Goal: Information Seeking & Learning: Check status

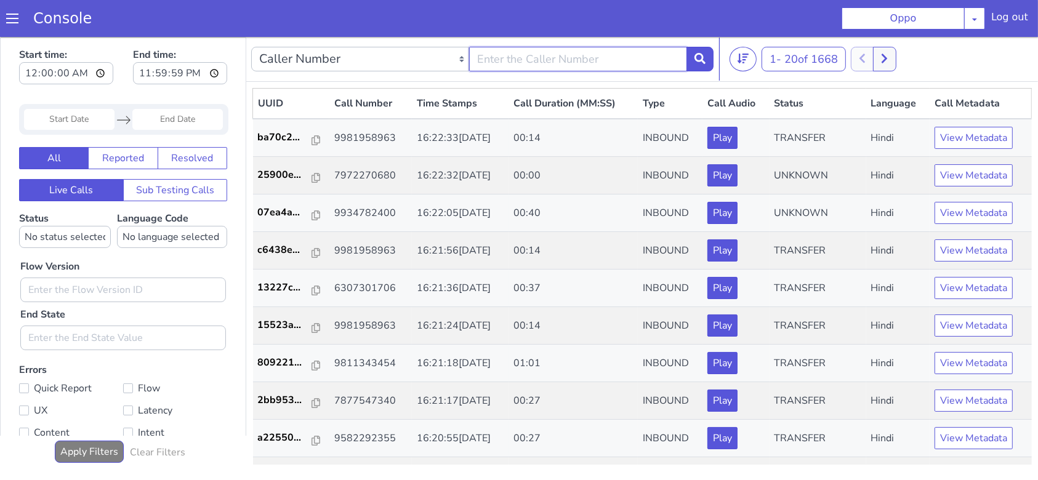
click at [557, 65] on input "text" at bounding box center [578, 58] width 218 height 25
type input "9981958963"
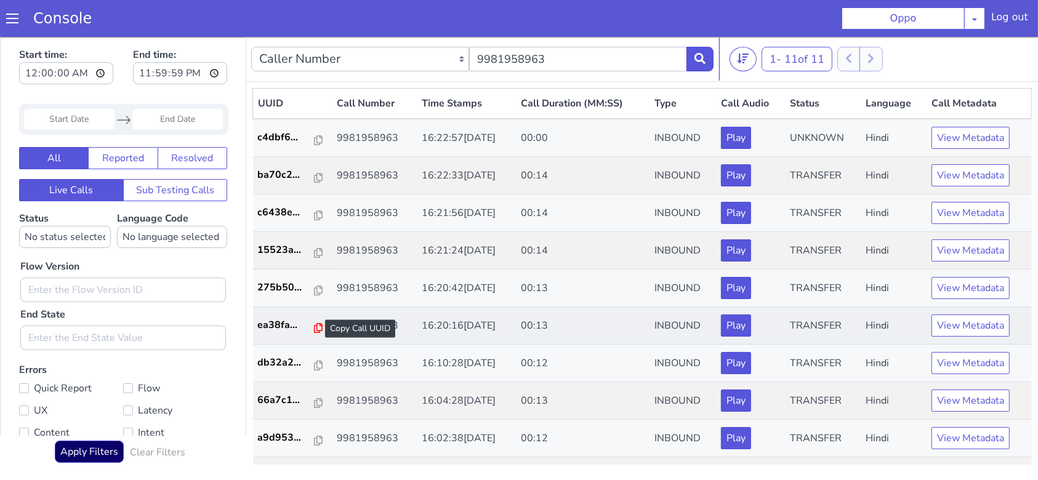
click at [314, 325] on icon at bounding box center [318, 328] width 9 height 10
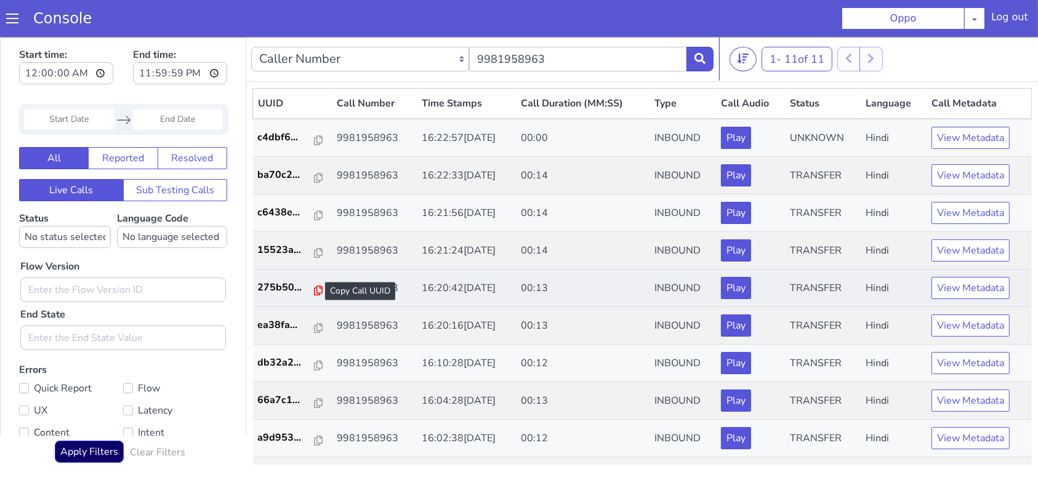
click at [314, 285] on icon at bounding box center [318, 290] width 9 height 10
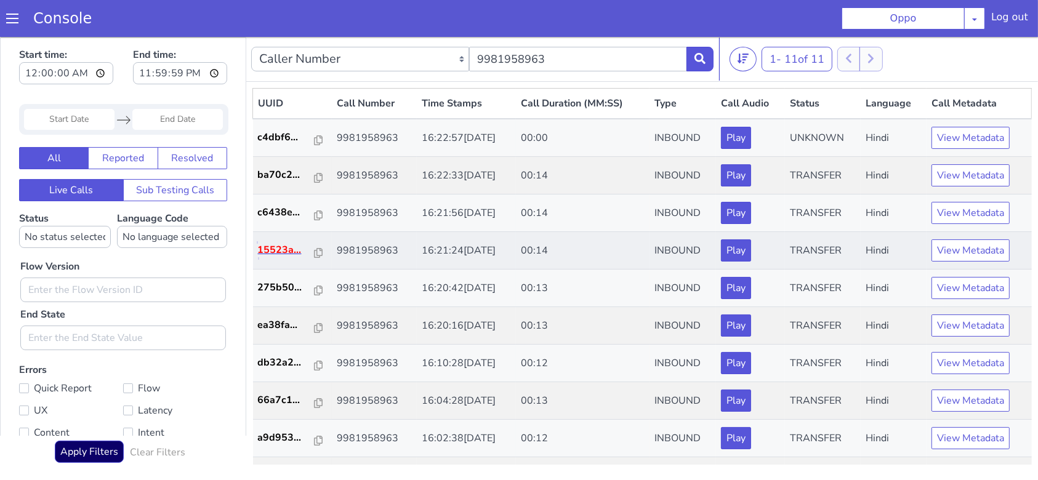
click at [304, 249] on p "15523a..." at bounding box center [286, 249] width 57 height 15
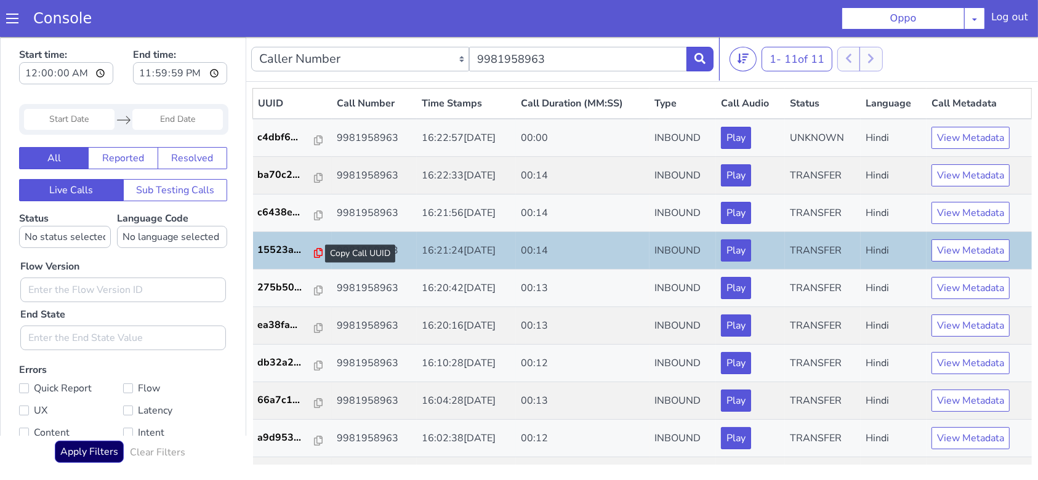
click at [314, 253] on icon at bounding box center [318, 253] width 9 height 10
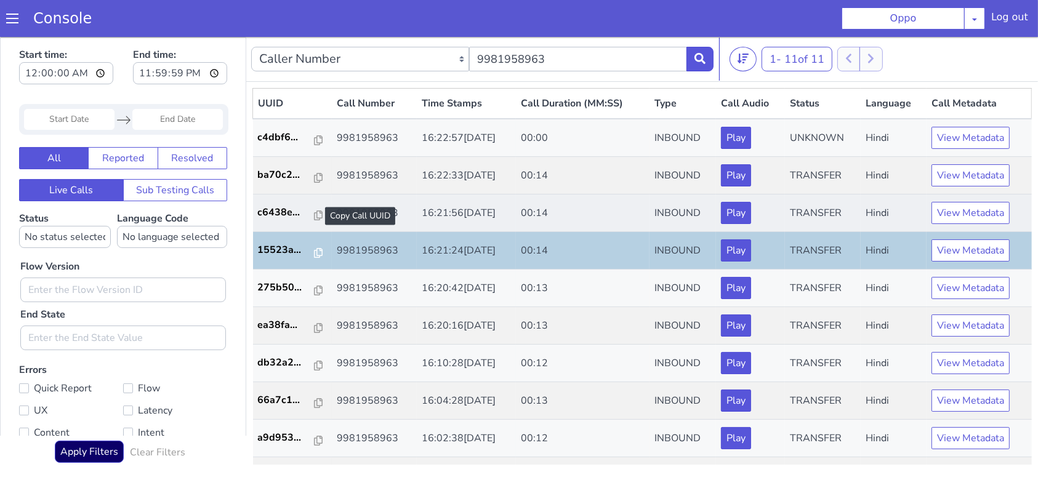
click at [314, 220] on div at bounding box center [318, 215] width 9 height 15
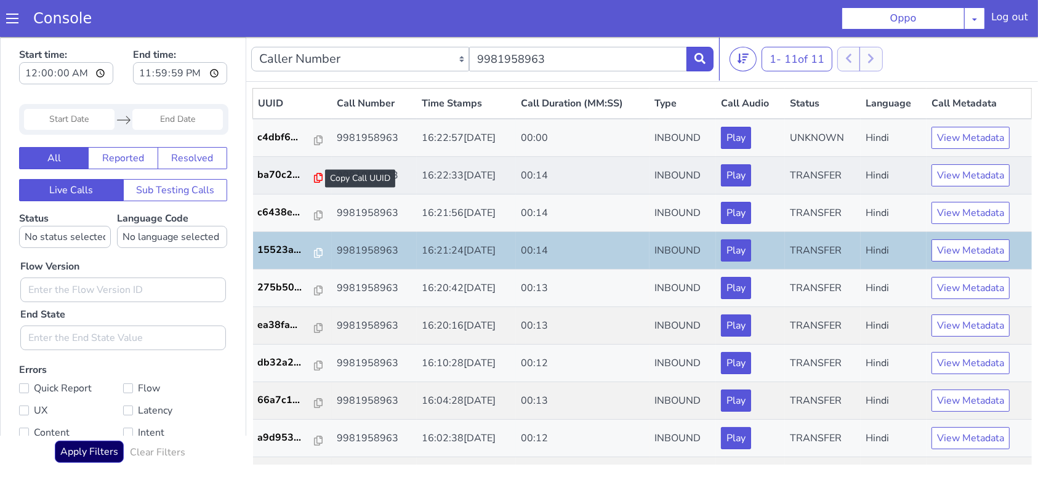
click at [315, 180] on icon at bounding box center [318, 177] width 9 height 10
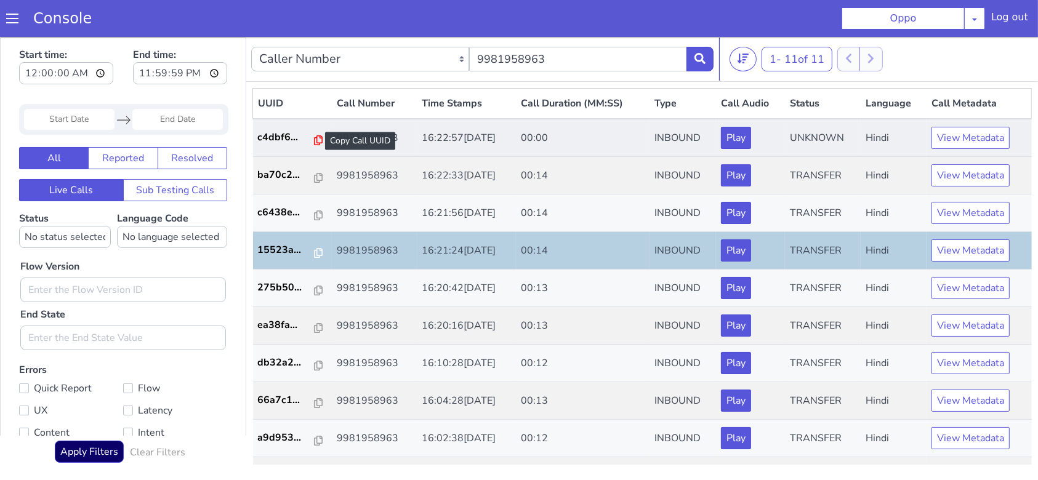
click at [315, 143] on icon at bounding box center [318, 140] width 9 height 10
click at [341, 132] on td "9981958963" at bounding box center [374, 137] width 85 height 38
click at [289, 139] on p "c4dbf6..." at bounding box center [286, 136] width 57 height 15
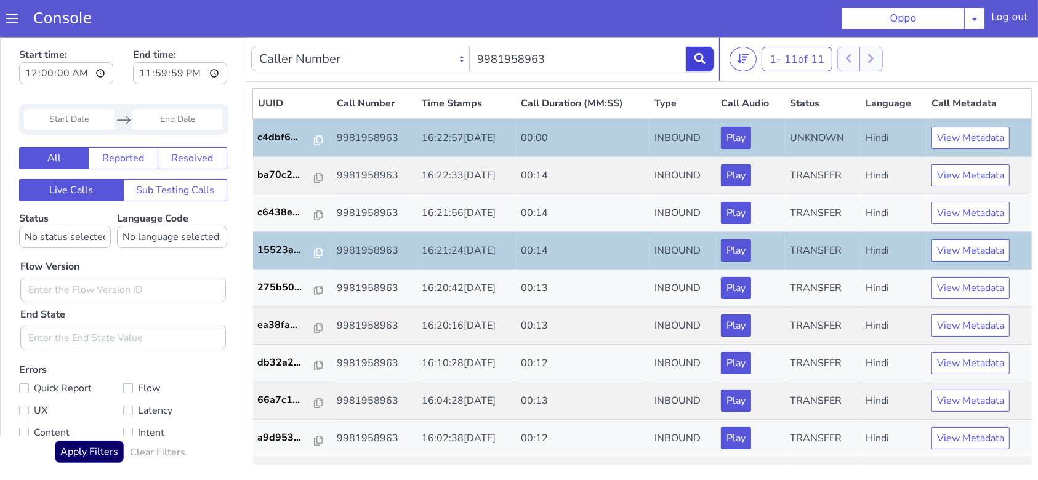
click at [693, 57] on button at bounding box center [700, 58] width 27 height 25
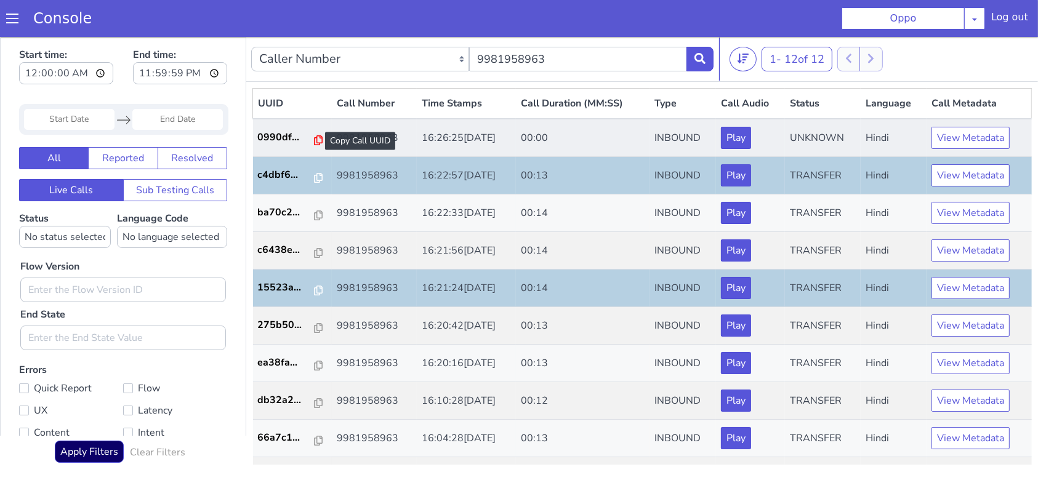
click at [314, 135] on icon at bounding box center [318, 140] width 9 height 10
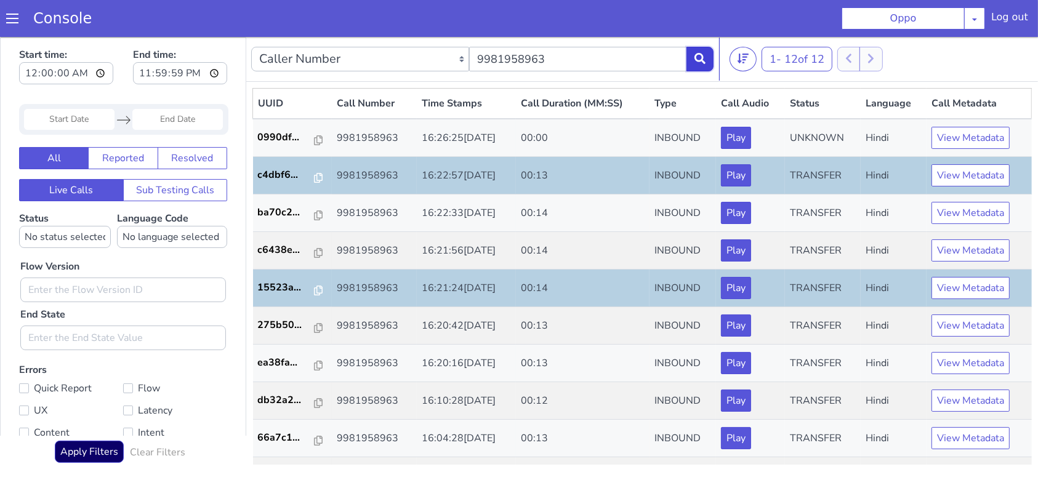
click at [709, 61] on button at bounding box center [700, 58] width 27 height 25
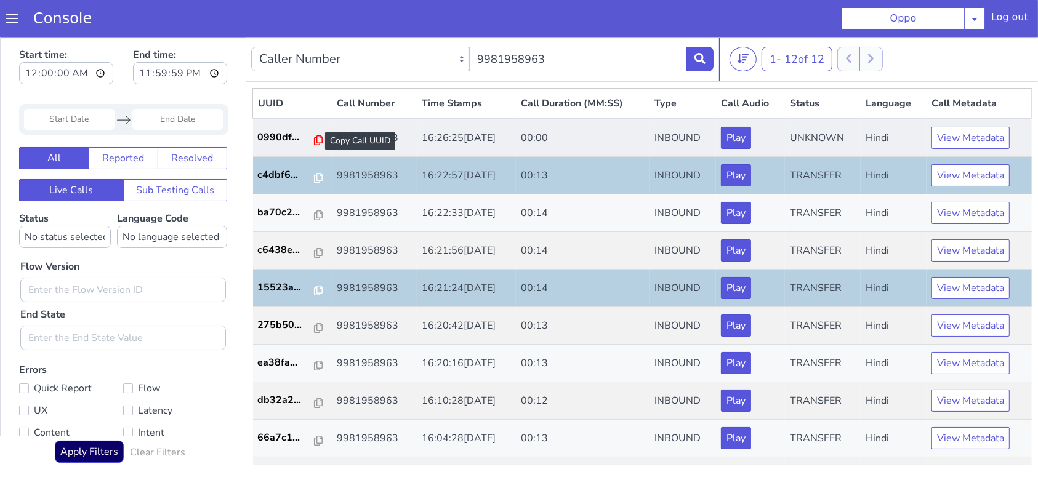
click at [315, 140] on icon at bounding box center [318, 140] width 9 height 10
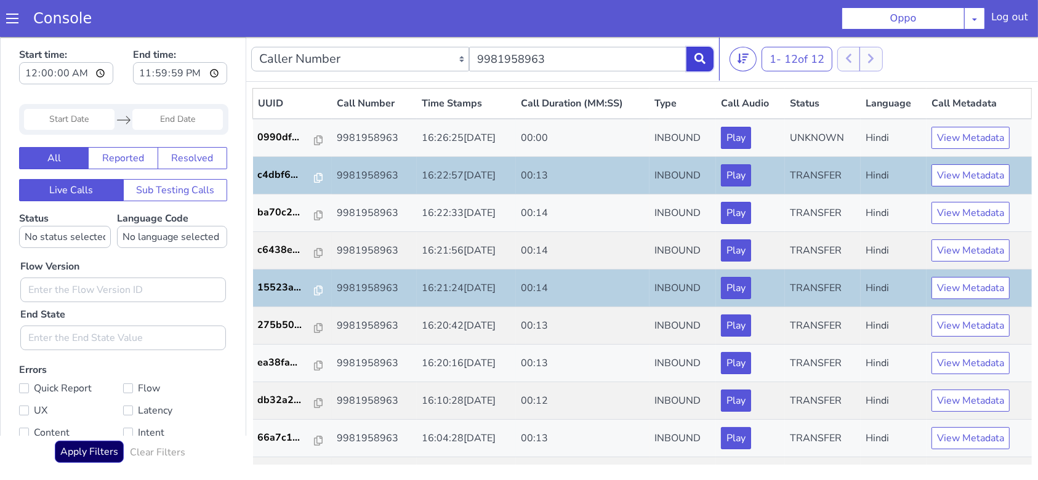
click at [697, 51] on button at bounding box center [700, 58] width 27 height 25
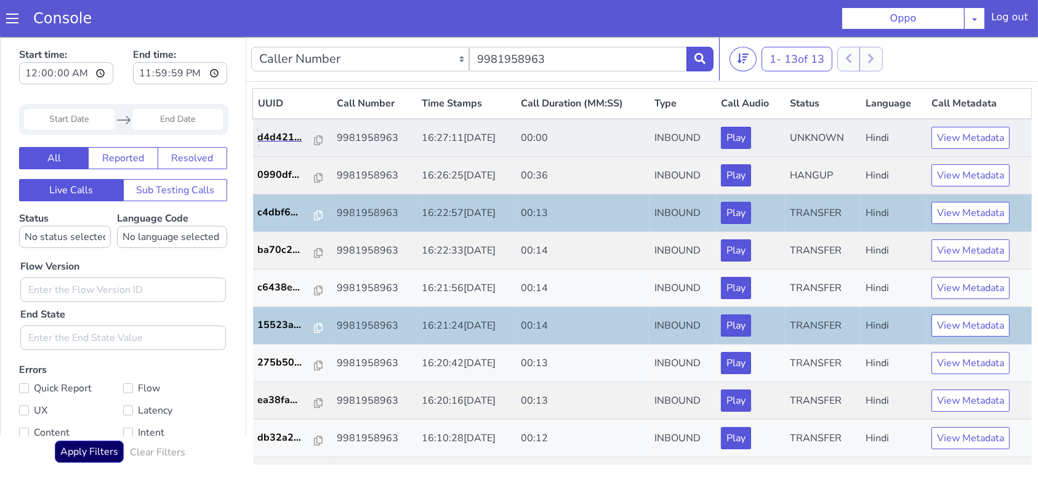
click at [316, 134] on link "d4d421..." at bounding box center [292, 136] width 69 height 15
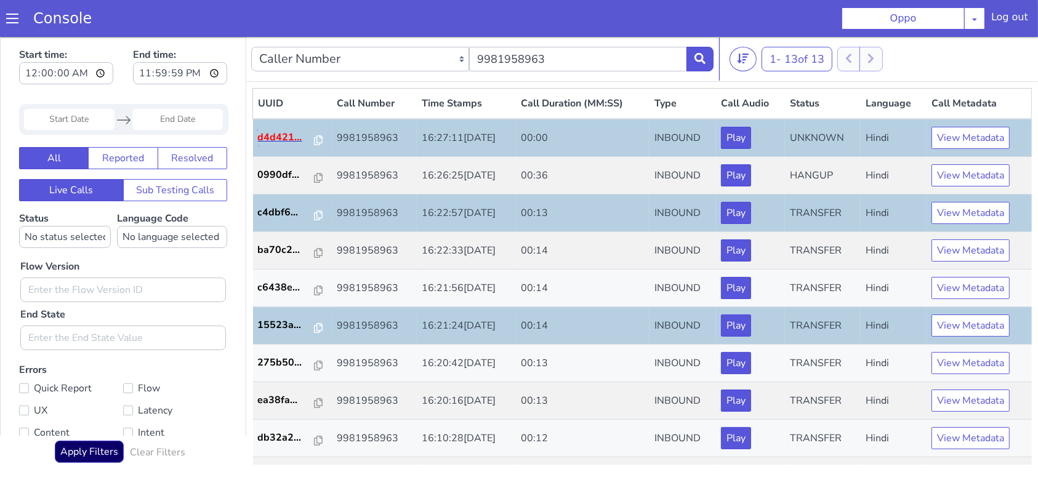
click at [305, 140] on p "d4d421..." at bounding box center [286, 136] width 57 height 15
click at [314, 137] on icon at bounding box center [318, 140] width 9 height 10
click at [700, 66] on button at bounding box center [700, 58] width 27 height 25
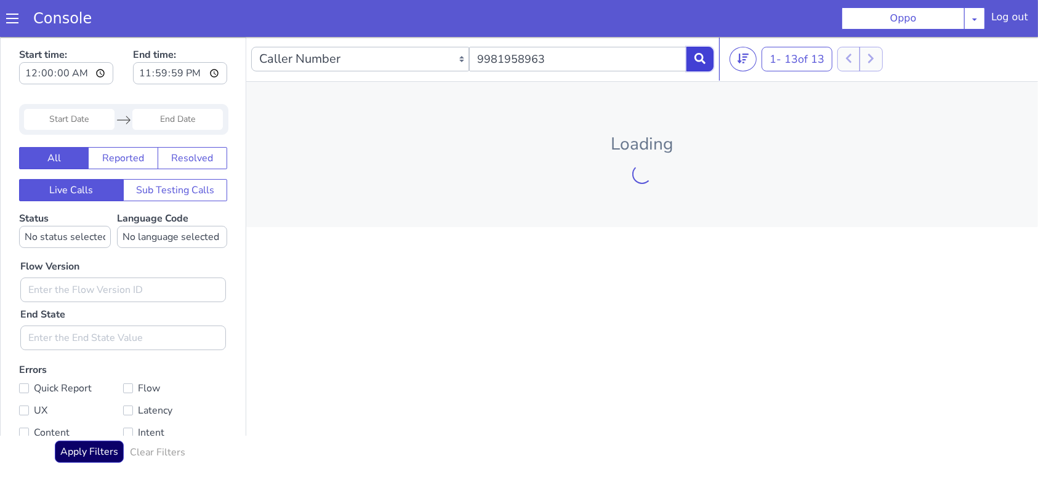
click at [698, 47] on button at bounding box center [700, 58] width 27 height 25
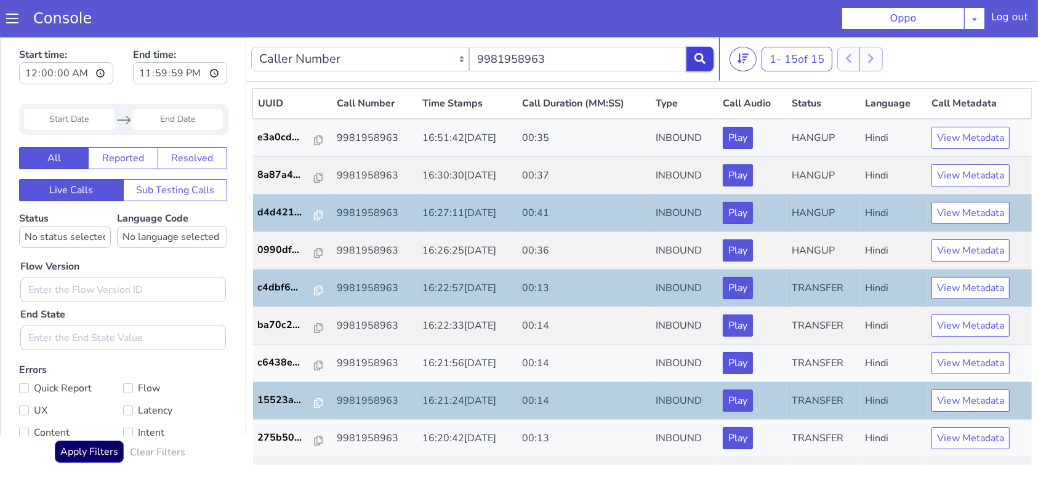
click at [705, 66] on button at bounding box center [700, 58] width 27 height 25
click at [314, 182] on div at bounding box center [318, 178] width 9 height 15
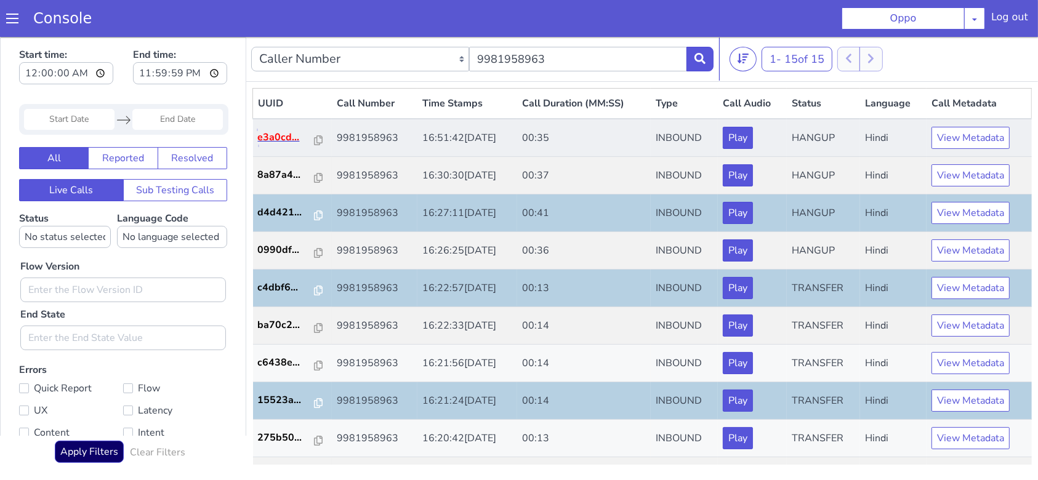
click at [305, 138] on p "e3a0cd..." at bounding box center [286, 136] width 57 height 15
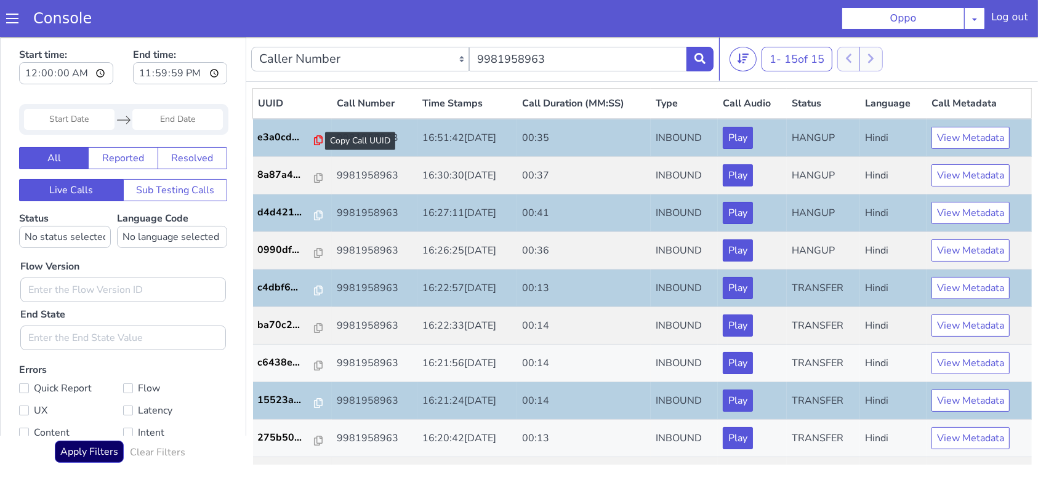
click at [314, 139] on icon at bounding box center [318, 140] width 9 height 10
click at [706, 68] on button at bounding box center [700, 58] width 27 height 25
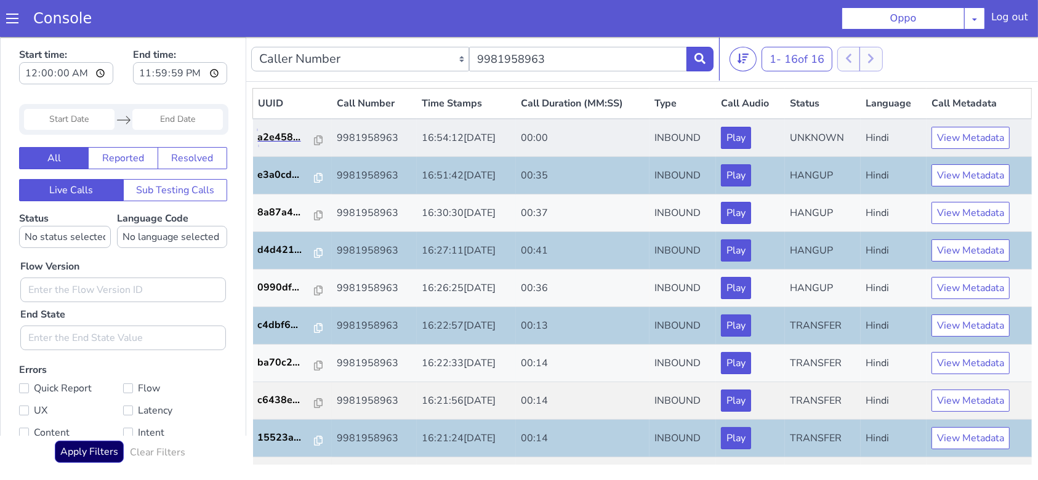
click at [316, 135] on link "a2e458..." at bounding box center [292, 136] width 69 height 15
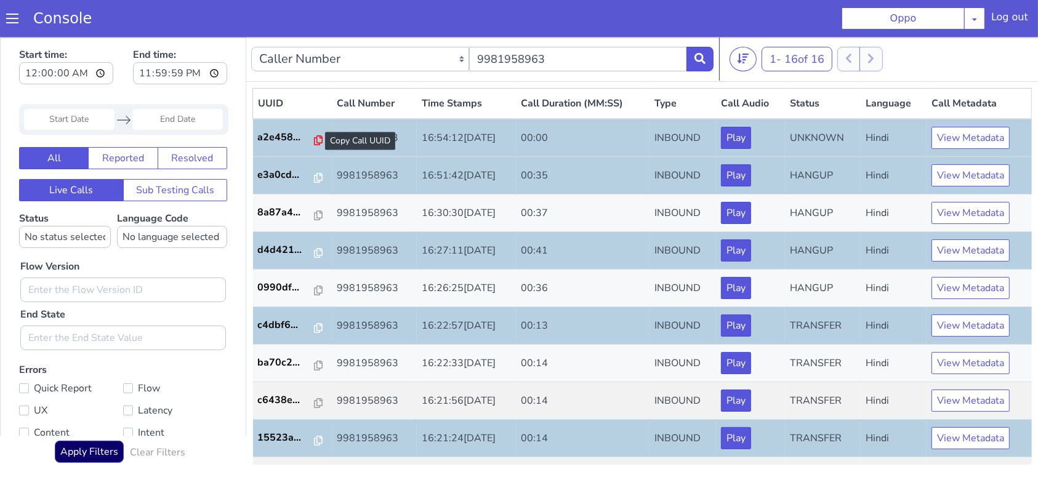
click at [314, 140] on icon at bounding box center [318, 140] width 9 height 10
click at [699, 57] on icon at bounding box center [700, 57] width 11 height 11
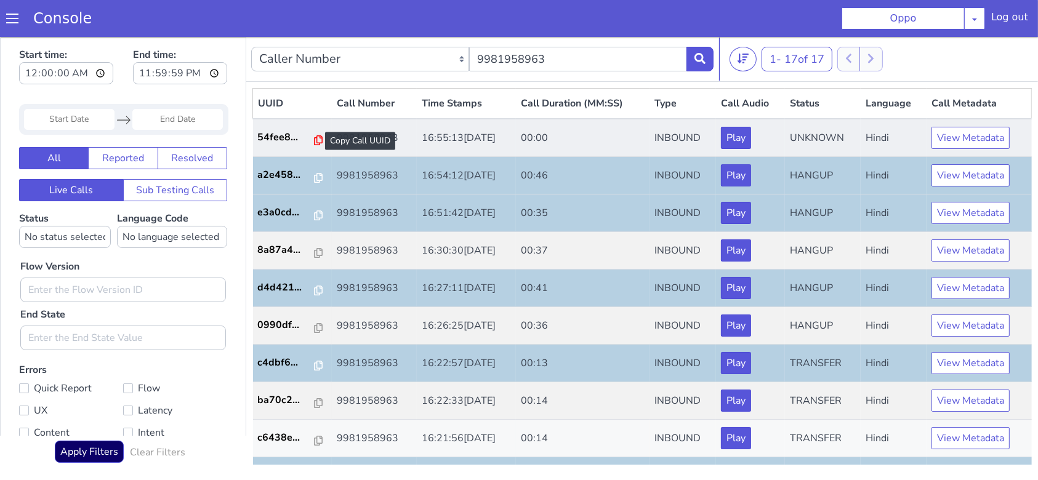
click at [314, 143] on icon at bounding box center [318, 140] width 9 height 10
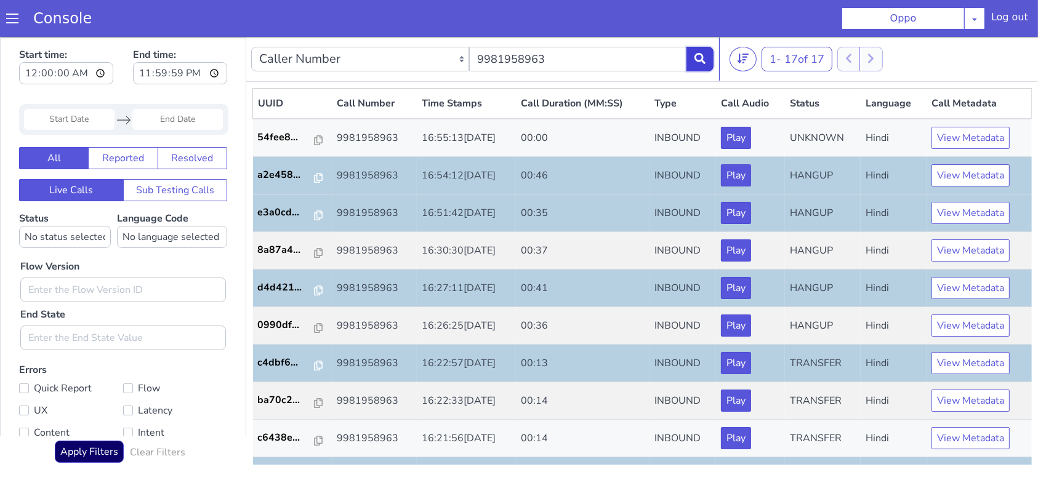
click at [709, 60] on button at bounding box center [700, 58] width 27 height 25
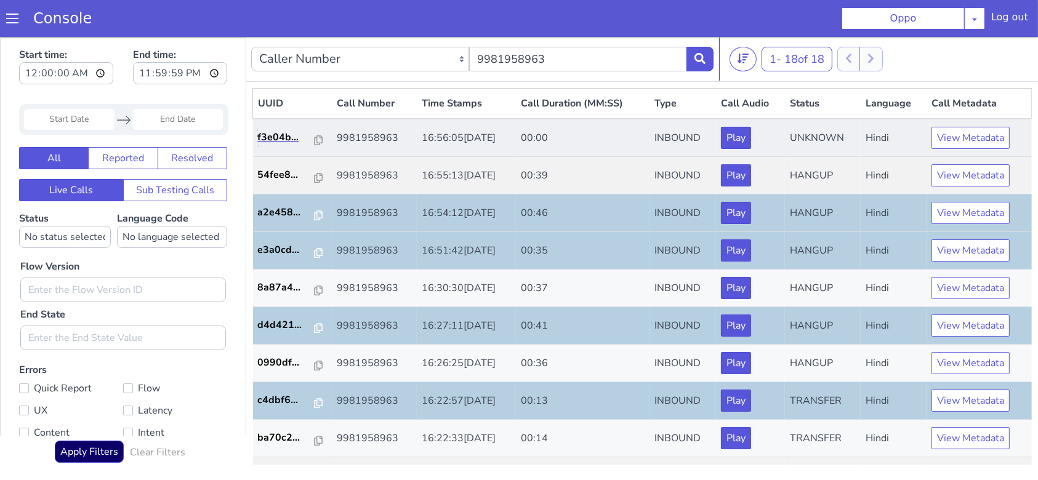
click at [316, 139] on link "f3e04b..." at bounding box center [292, 136] width 69 height 15
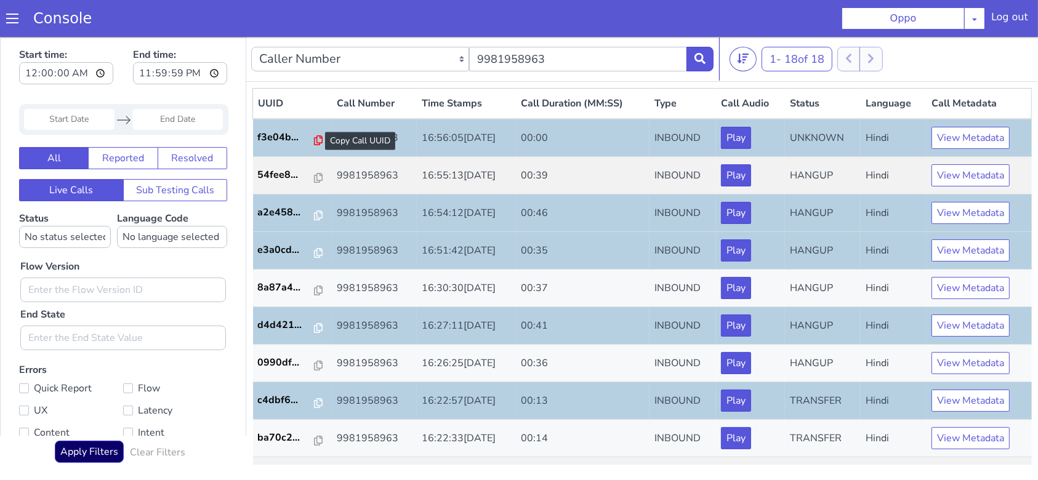
click at [314, 135] on icon at bounding box center [318, 140] width 9 height 10
click at [703, 64] on button at bounding box center [700, 58] width 27 height 25
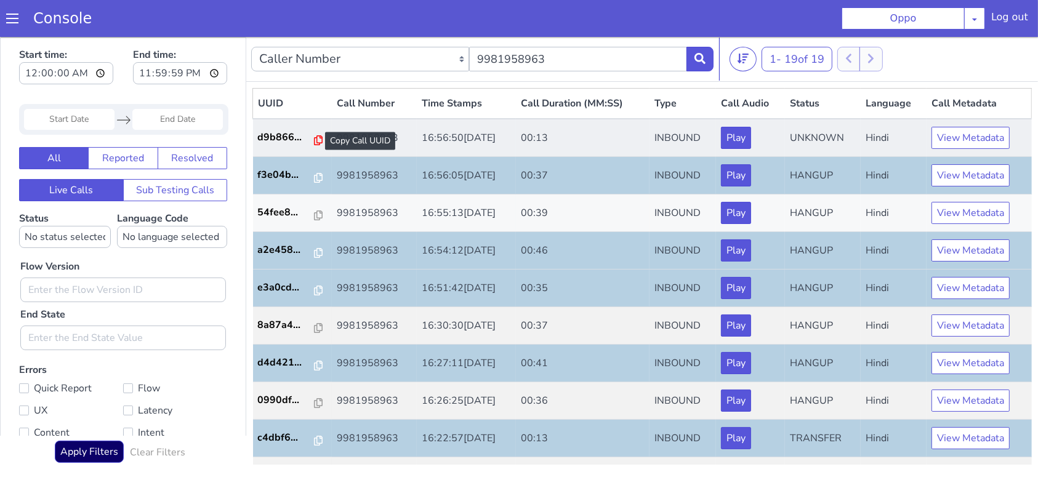
click at [315, 135] on icon at bounding box center [318, 140] width 9 height 10
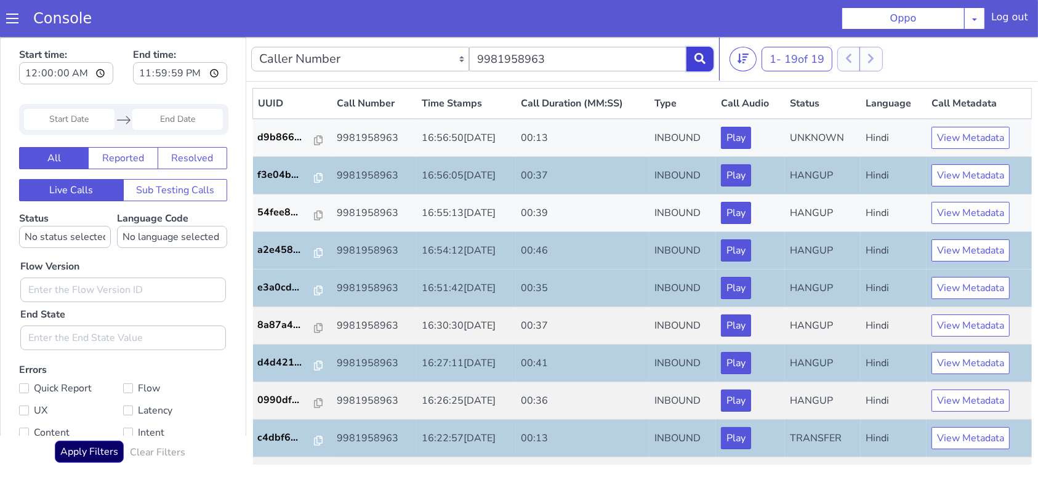
click at [708, 49] on button at bounding box center [700, 58] width 27 height 25
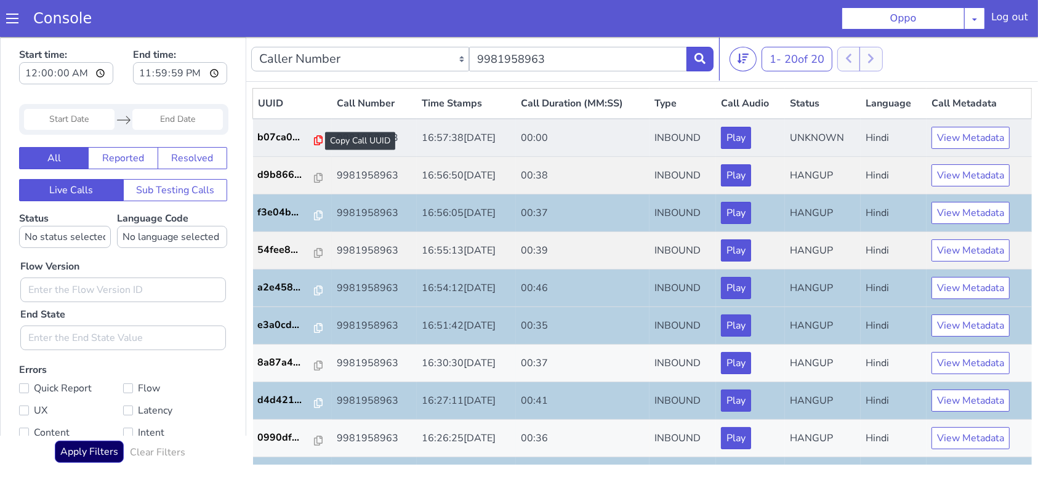
click at [314, 139] on icon at bounding box center [318, 140] width 9 height 10
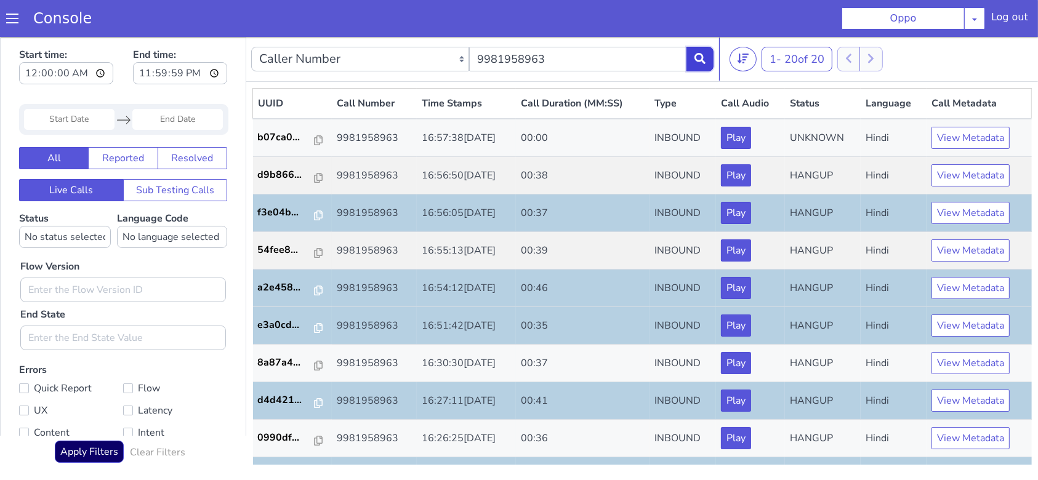
click at [695, 60] on icon at bounding box center [700, 57] width 11 height 11
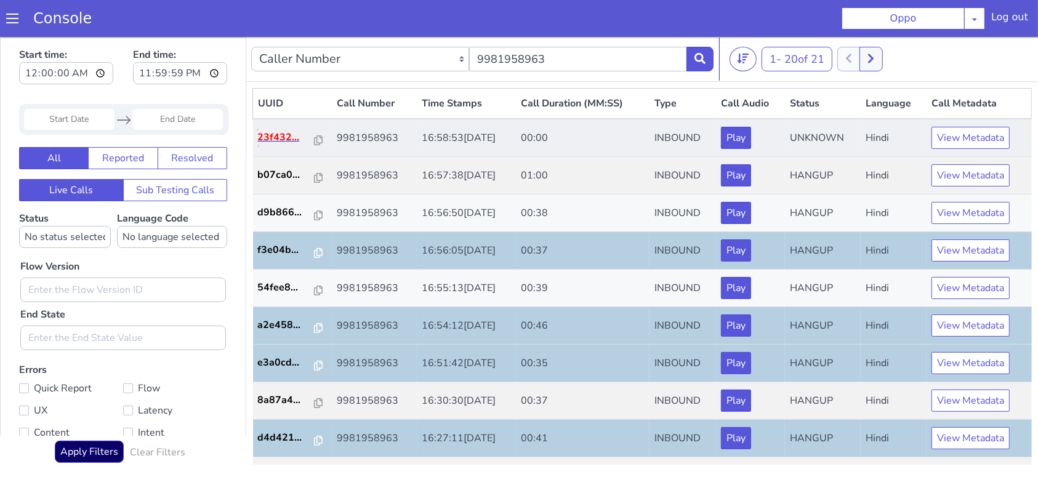
click at [280, 142] on p "23f432..." at bounding box center [286, 136] width 57 height 15
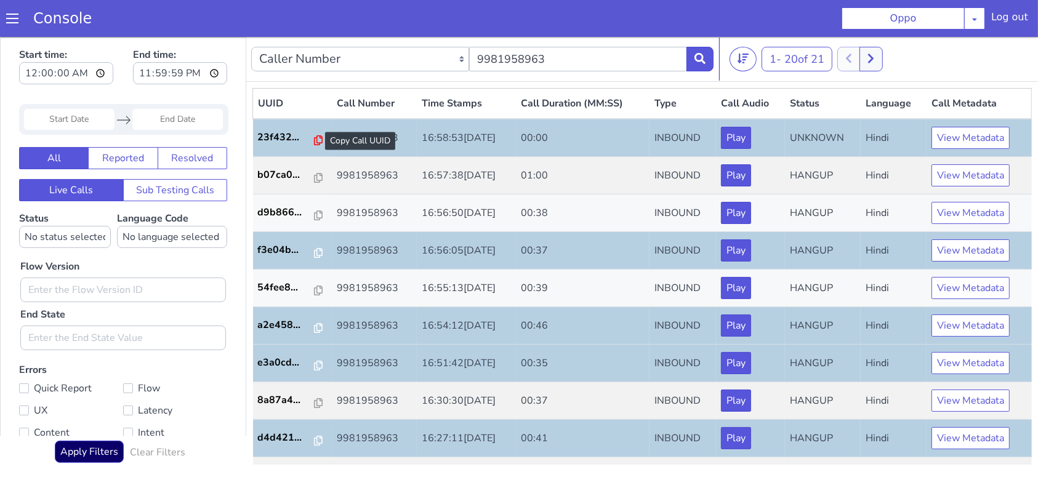
click at [314, 142] on icon at bounding box center [318, 140] width 9 height 10
click at [702, 62] on icon at bounding box center [700, 57] width 11 height 11
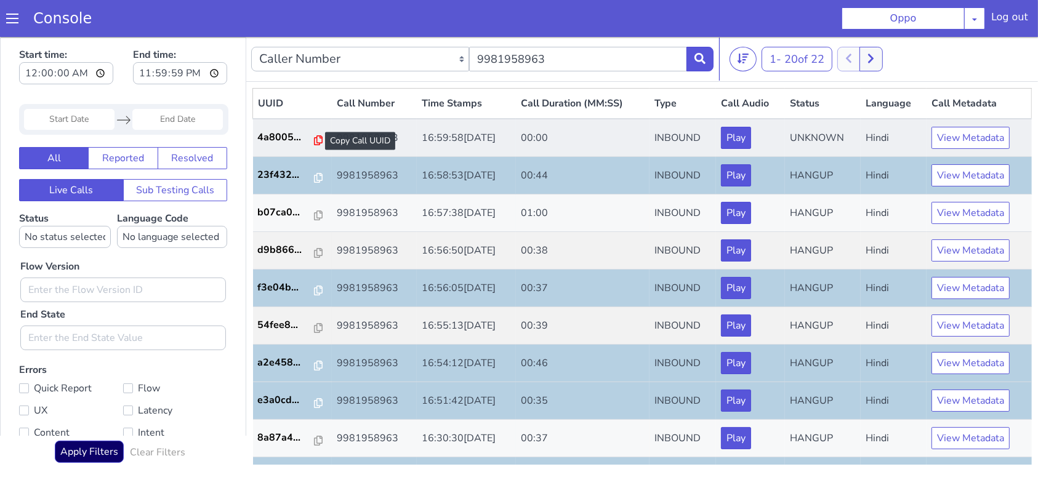
click at [314, 137] on icon at bounding box center [318, 140] width 9 height 10
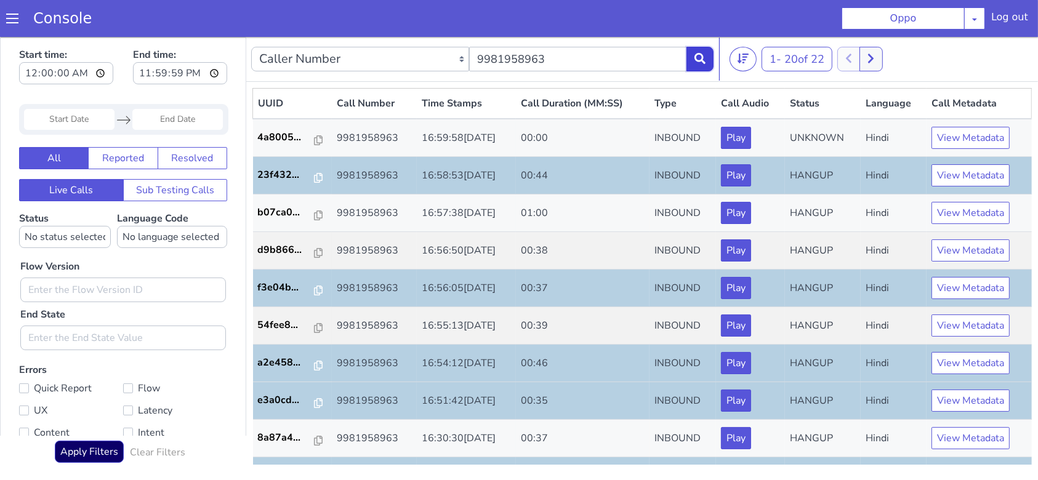
click at [693, 59] on button at bounding box center [700, 58] width 27 height 25
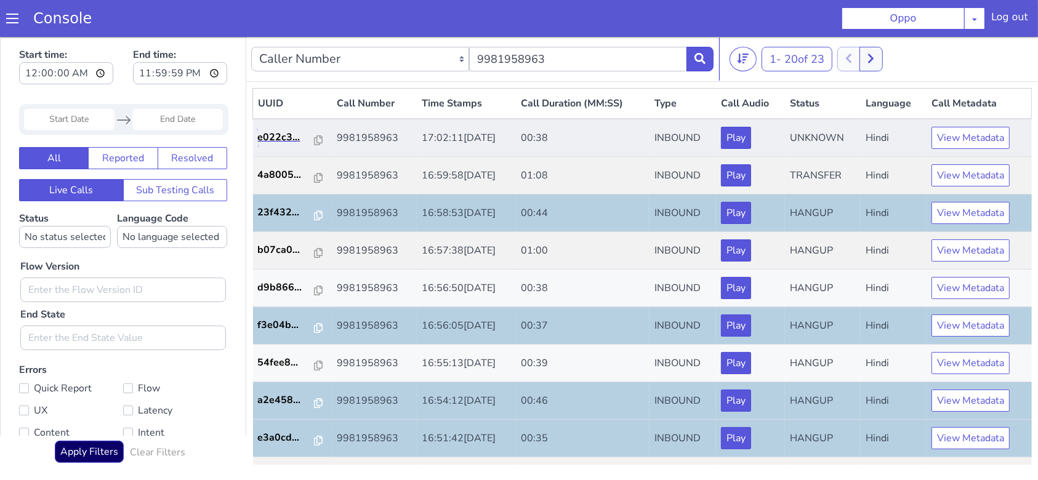
click at [320, 132] on link "e022c3..." at bounding box center [292, 136] width 69 height 15
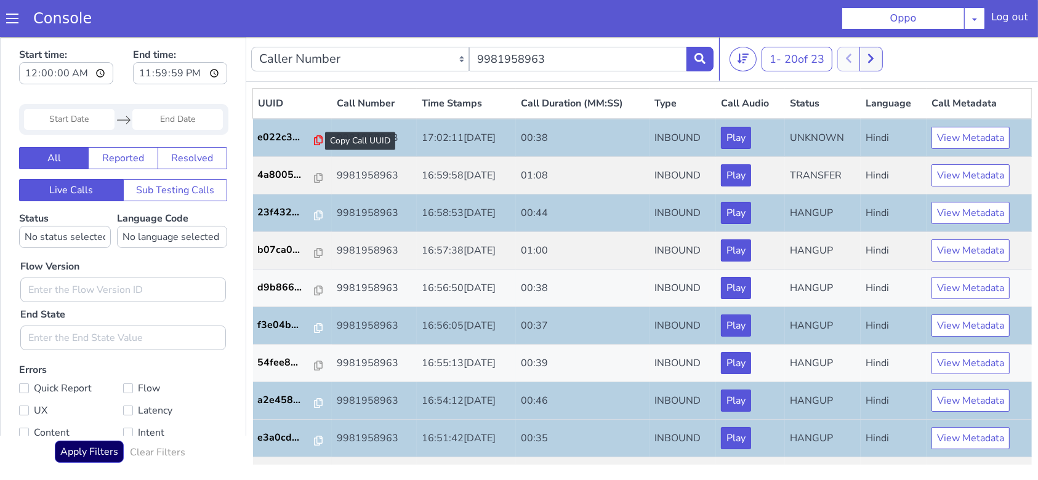
click at [314, 138] on icon at bounding box center [318, 140] width 9 height 10
click at [692, 51] on button at bounding box center [700, 58] width 27 height 25
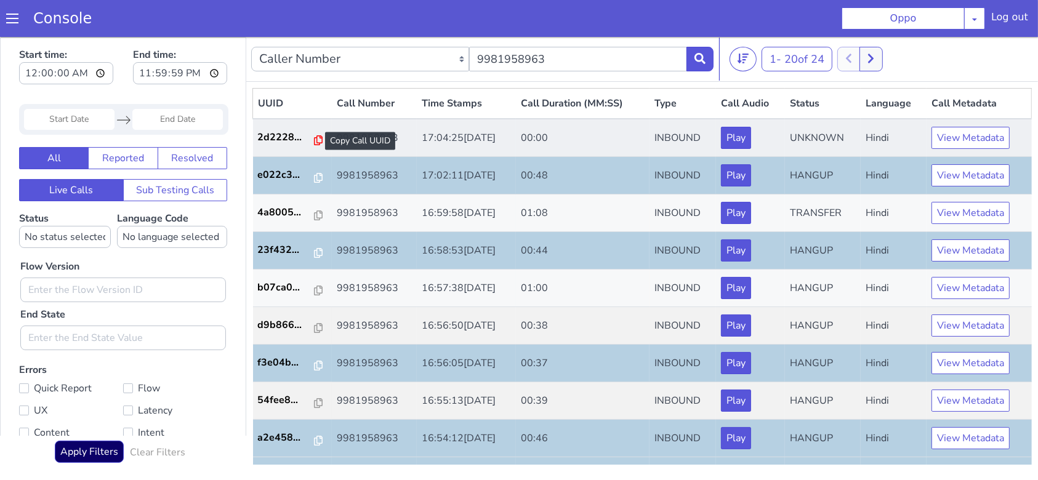
click at [315, 142] on icon at bounding box center [318, 140] width 9 height 10
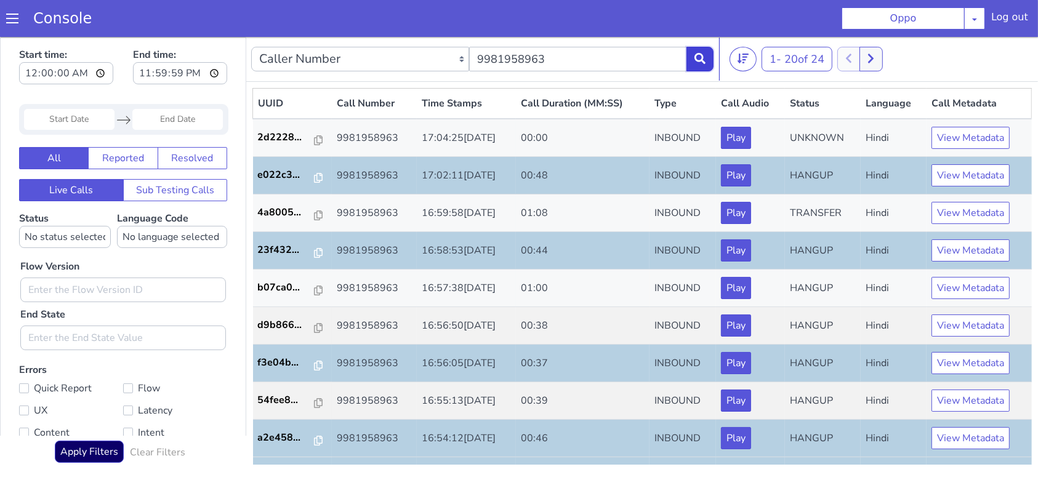
click at [706, 55] on button at bounding box center [700, 58] width 27 height 25
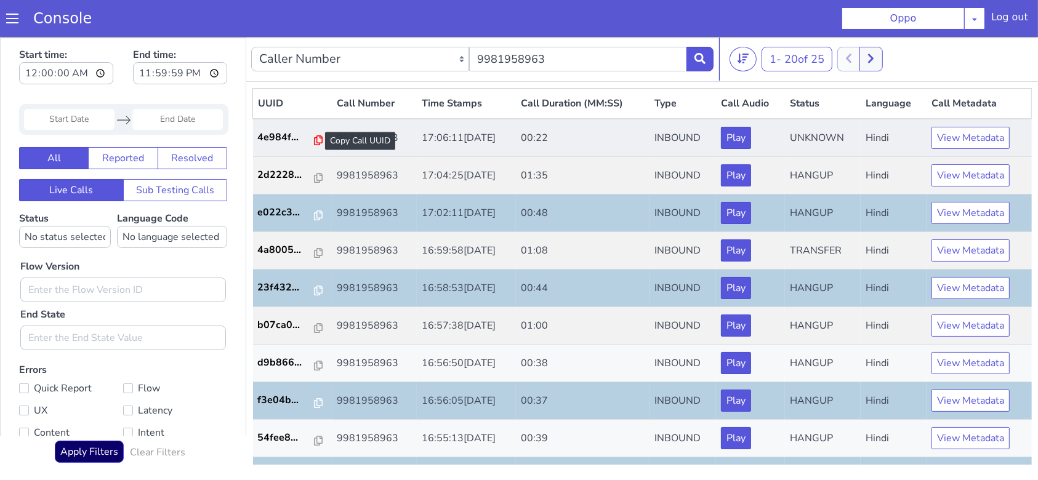
click at [314, 139] on icon at bounding box center [318, 140] width 9 height 10
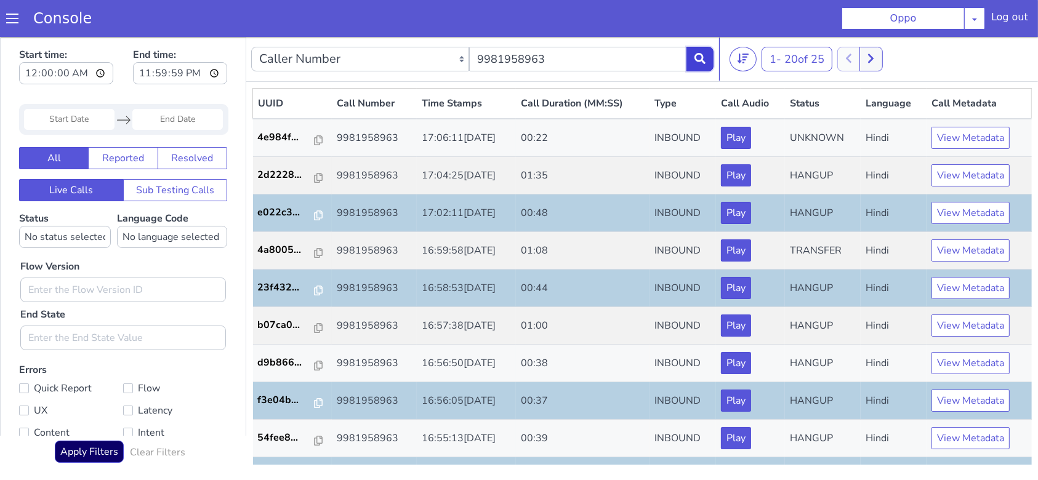
click at [695, 61] on icon at bounding box center [700, 57] width 11 height 11
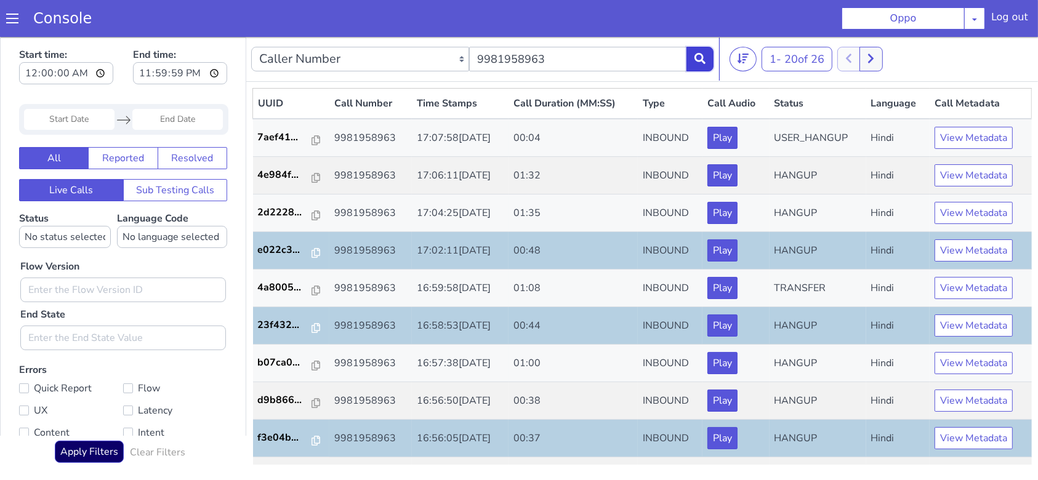
click at [702, 65] on button at bounding box center [700, 58] width 27 height 25
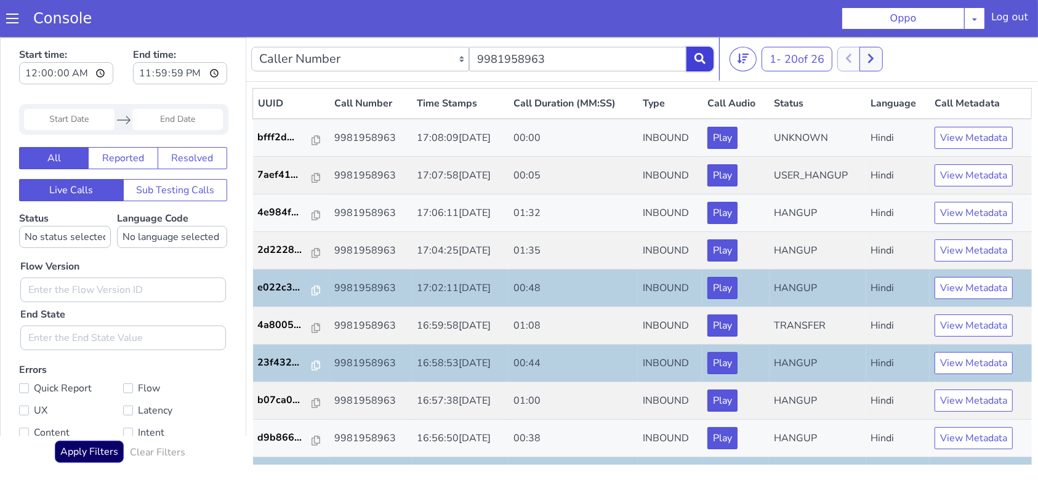
click at [705, 64] on button at bounding box center [700, 58] width 27 height 25
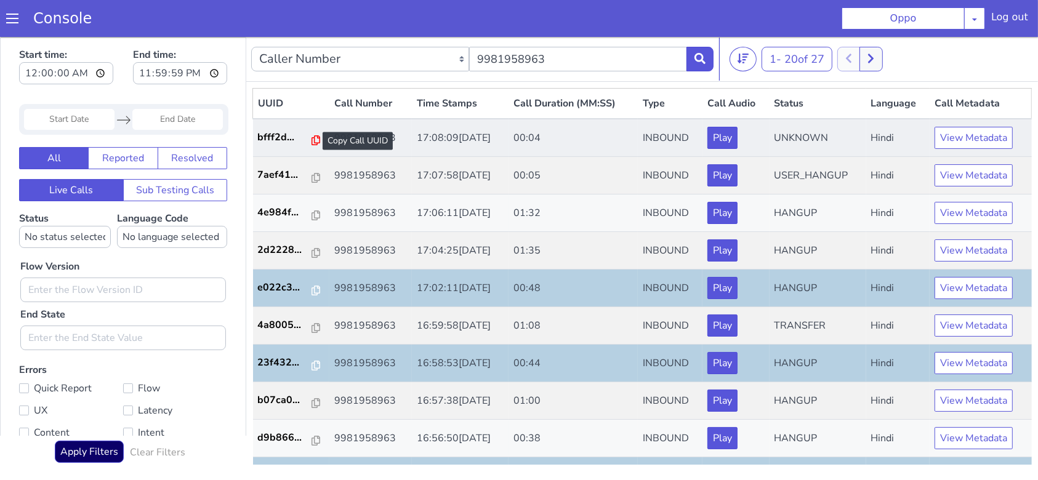
click at [312, 136] on icon at bounding box center [316, 140] width 9 height 10
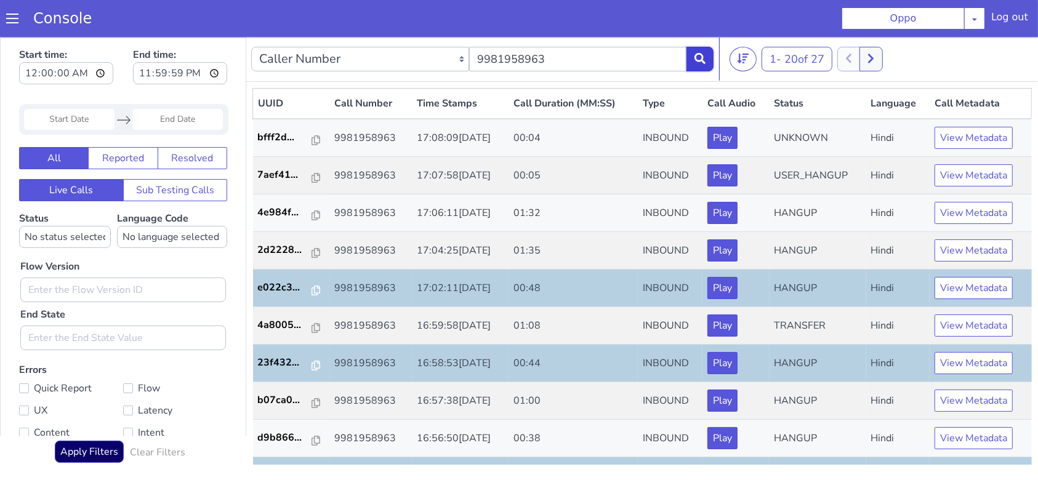
click at [695, 62] on icon at bounding box center [700, 57] width 11 height 11
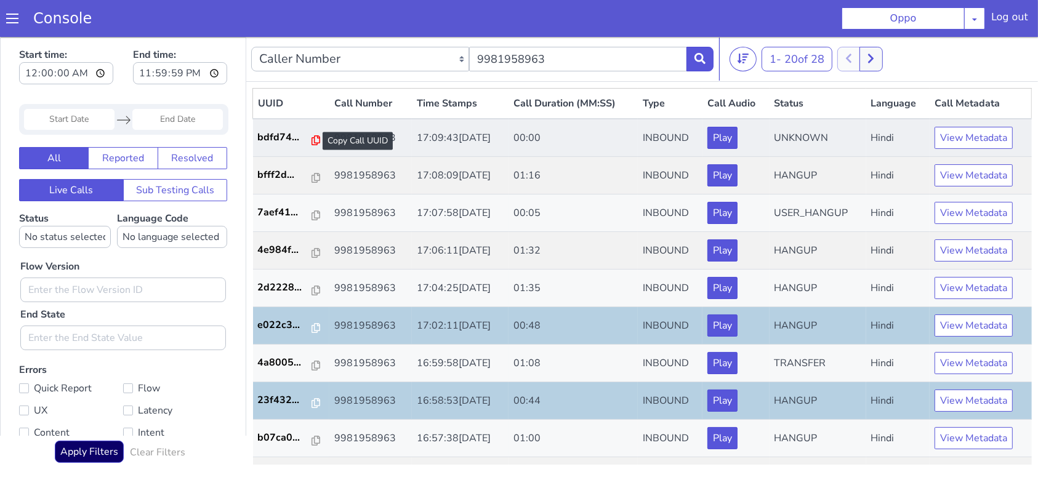
click at [312, 141] on icon at bounding box center [316, 140] width 9 height 10
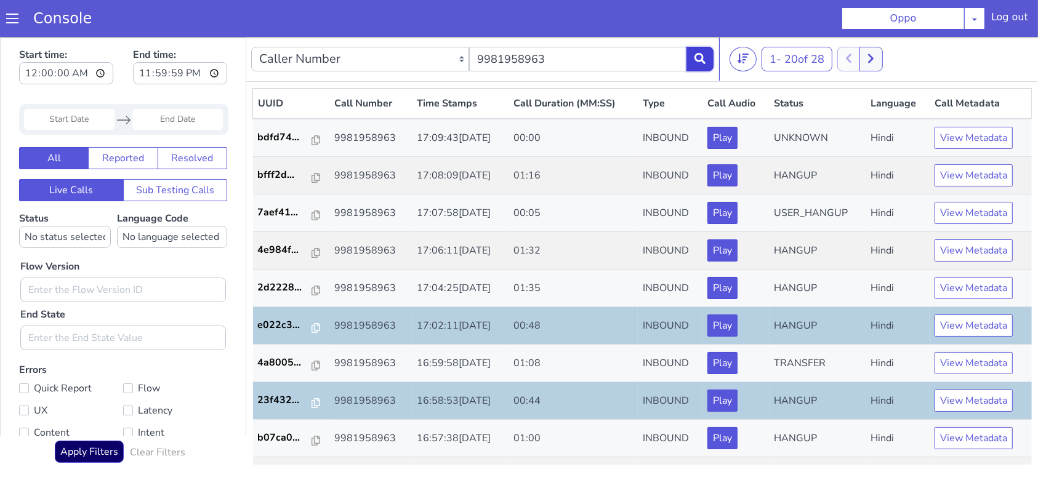
click at [695, 61] on icon at bounding box center [700, 57] width 11 height 11
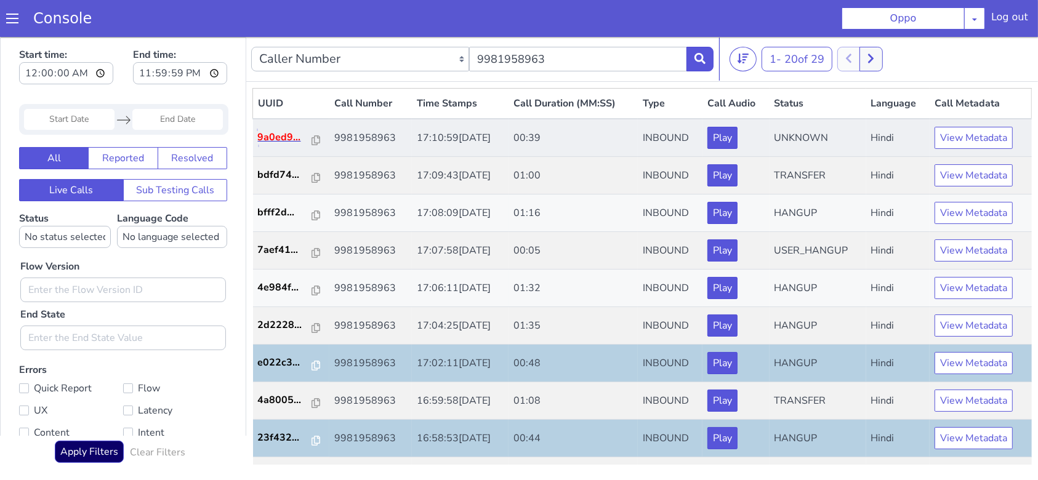
click at [269, 135] on p "9a0ed9..." at bounding box center [285, 136] width 55 height 15
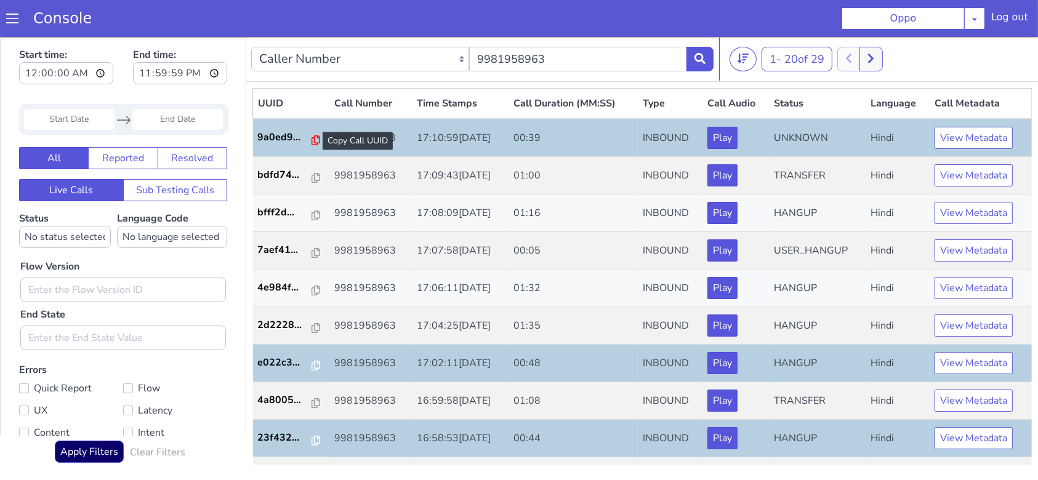
click at [312, 139] on icon at bounding box center [316, 140] width 9 height 10
click at [701, 50] on button at bounding box center [700, 58] width 27 height 25
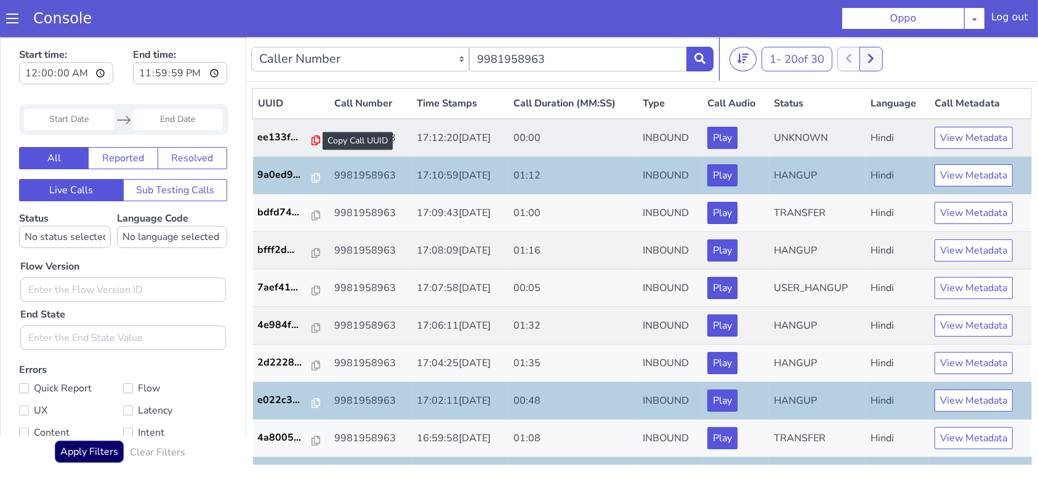
click at [312, 143] on icon at bounding box center [316, 140] width 9 height 10
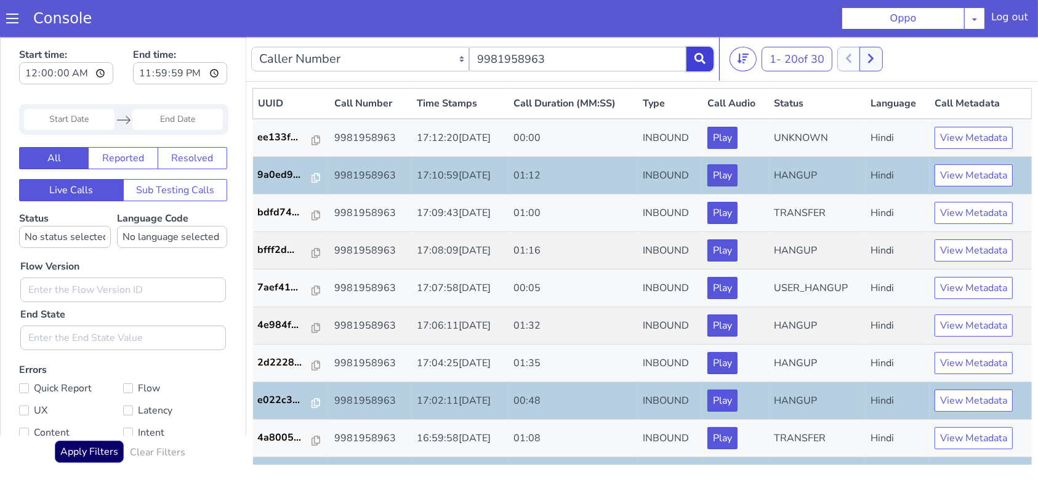
click at [699, 60] on icon at bounding box center [700, 57] width 11 height 11
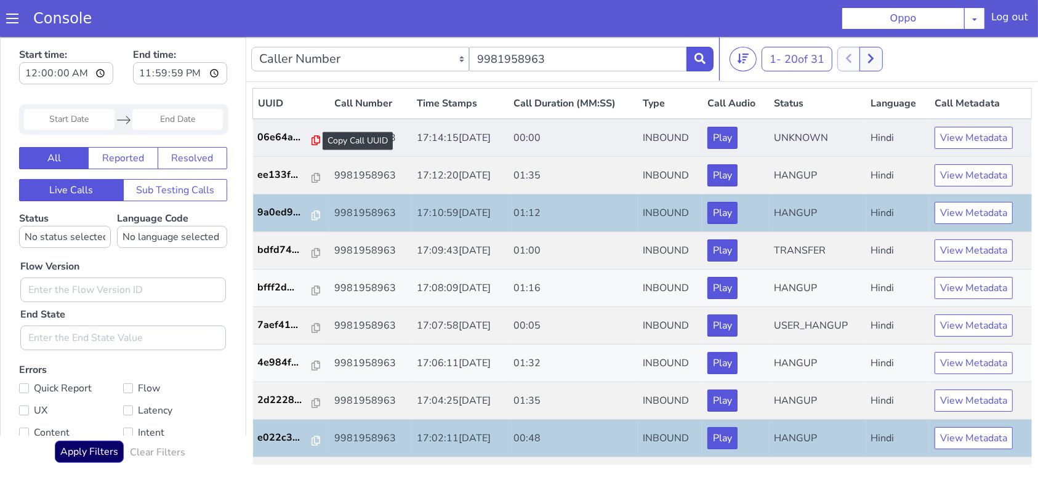
click at [312, 135] on icon at bounding box center [316, 140] width 9 height 10
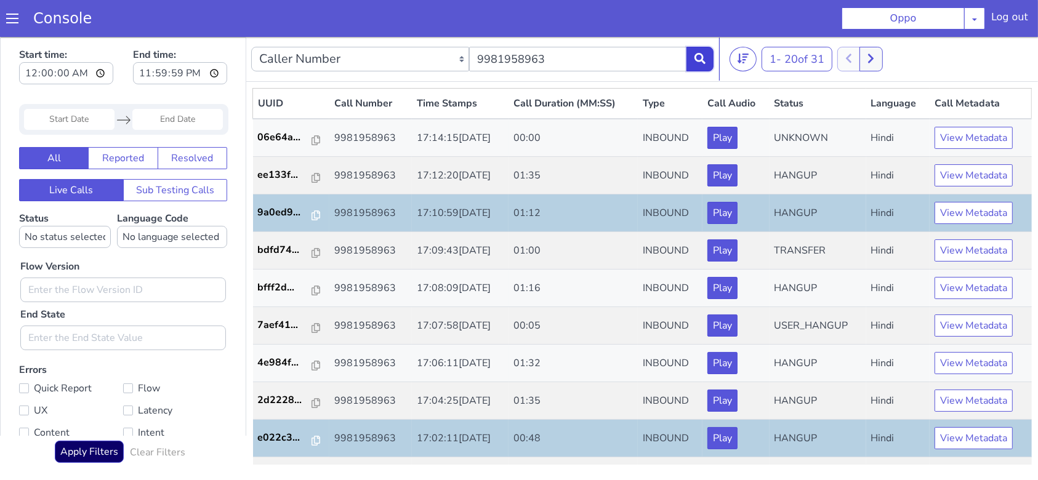
click at [698, 49] on button at bounding box center [700, 58] width 27 height 25
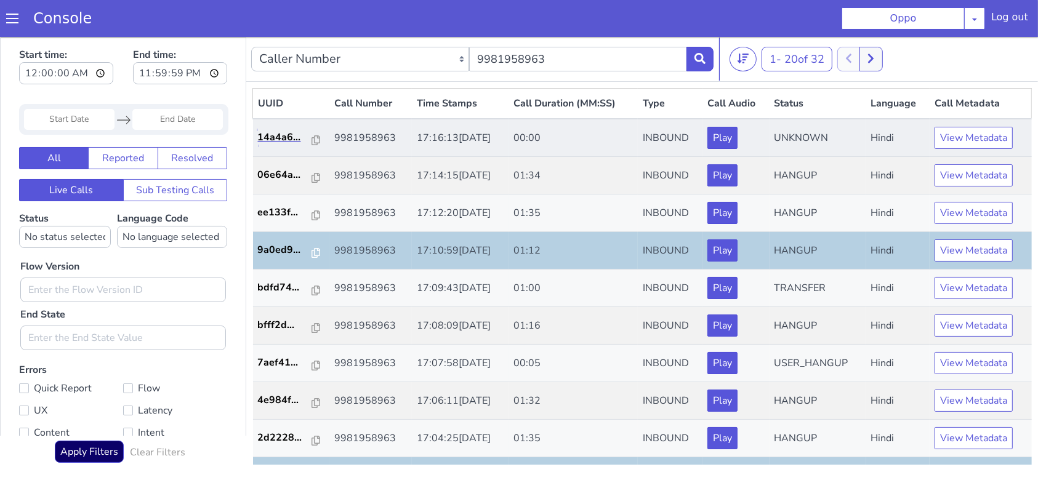
click at [314, 137] on link "14a4a6..." at bounding box center [291, 136] width 67 height 15
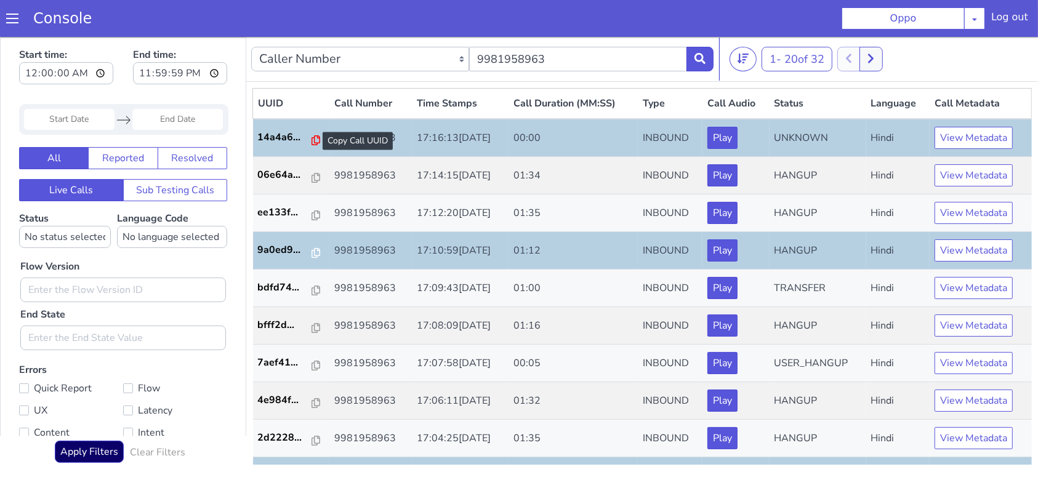
click at [312, 140] on icon at bounding box center [316, 140] width 9 height 10
click at [691, 64] on button at bounding box center [700, 58] width 27 height 25
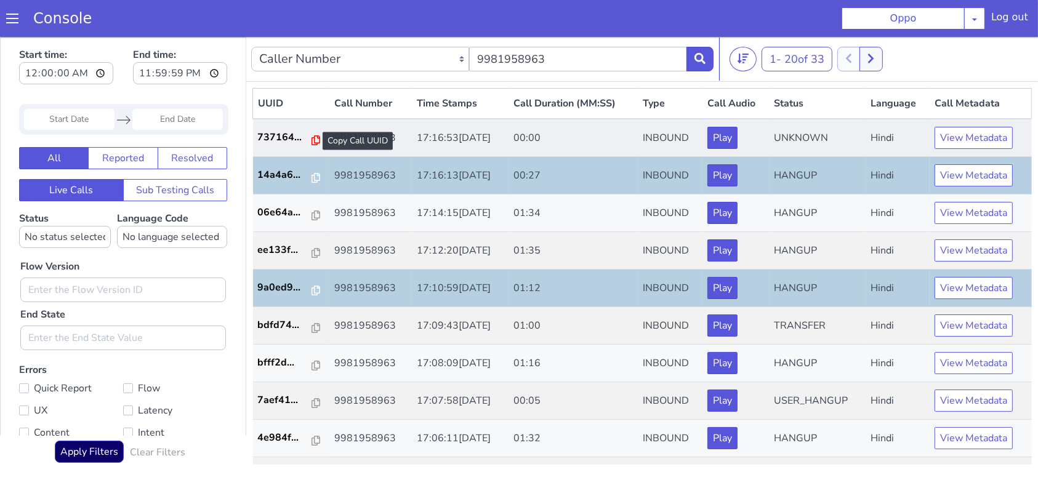
click at [312, 141] on icon at bounding box center [316, 140] width 9 height 10
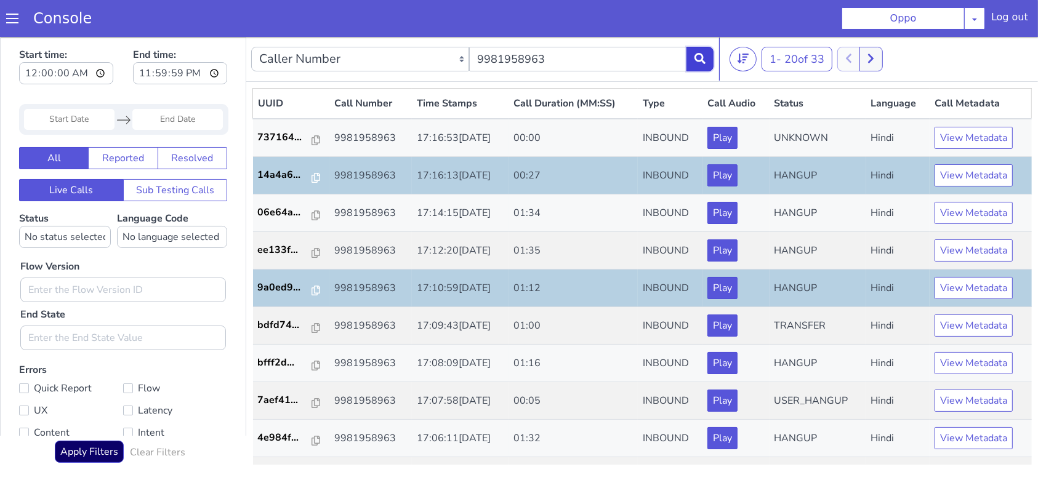
drag, startPoint x: 709, startPoint y: 57, endPoint x: 709, endPoint y: 47, distance: 10.5
click at [709, 58] on button at bounding box center [700, 58] width 27 height 25
click at [715, 58] on nav "Caller Number Call UUID Custom Parameter 9981958963 1 - 20 of 33 20 50 100" at bounding box center [642, 58] width 792 height 45
click at [709, 54] on button at bounding box center [700, 58] width 27 height 25
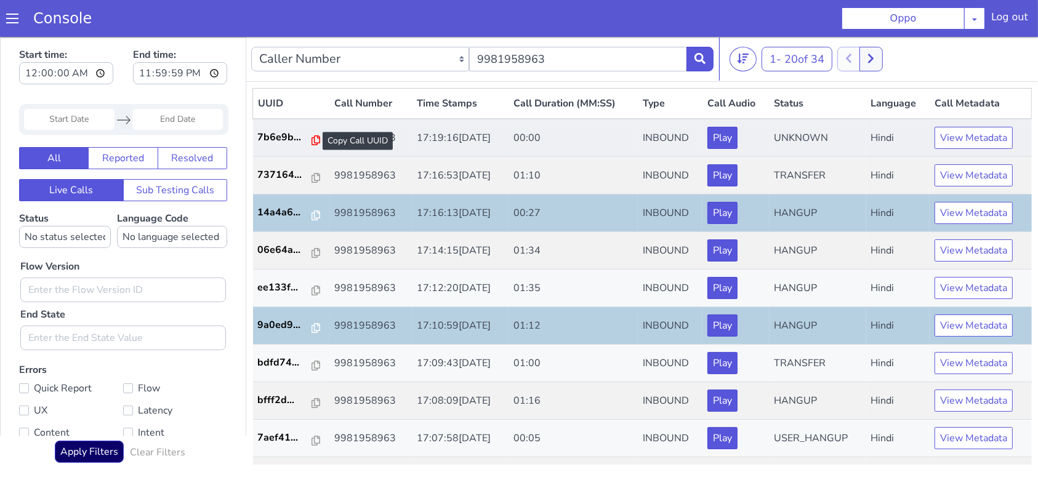
click at [312, 139] on icon at bounding box center [316, 140] width 9 height 10
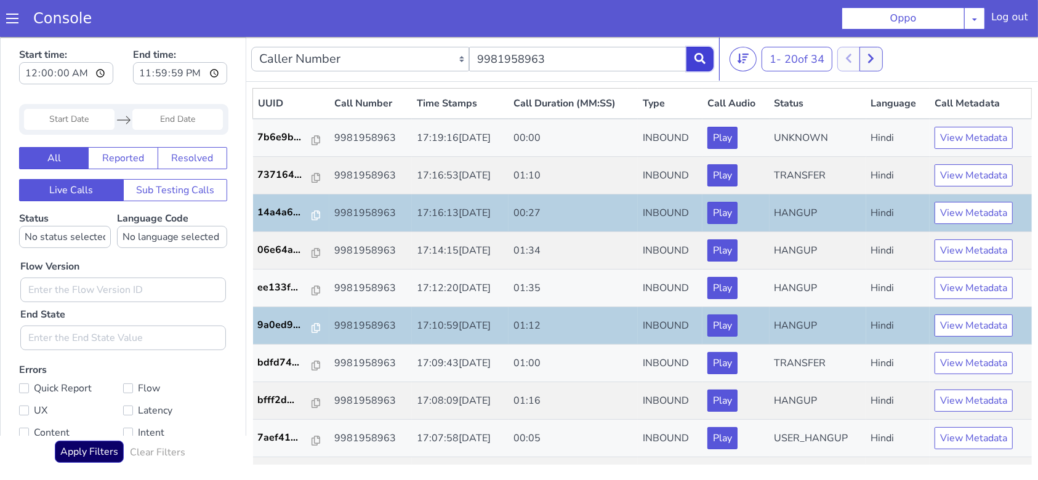
click at [698, 60] on icon at bounding box center [700, 57] width 11 height 11
click at [708, 59] on button at bounding box center [700, 58] width 27 height 25
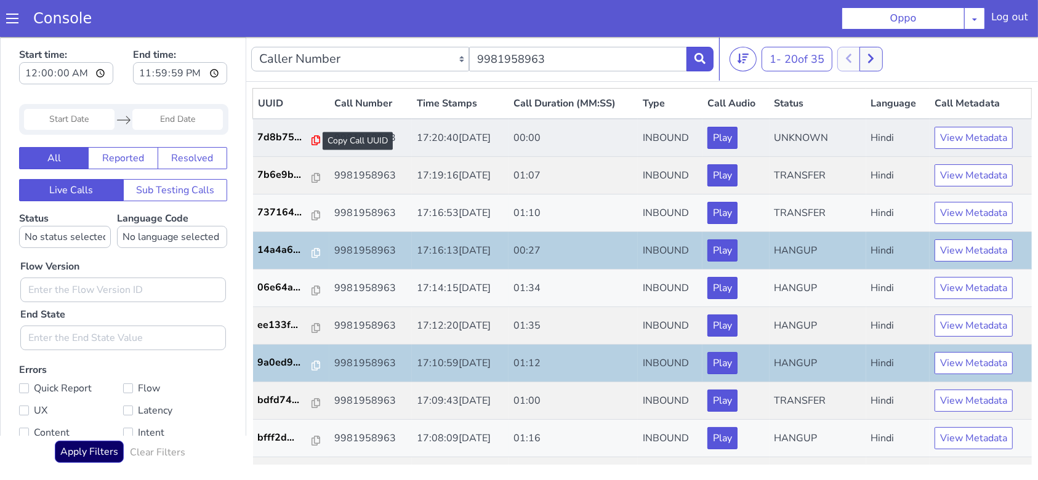
click at [312, 136] on icon at bounding box center [316, 140] width 9 height 10
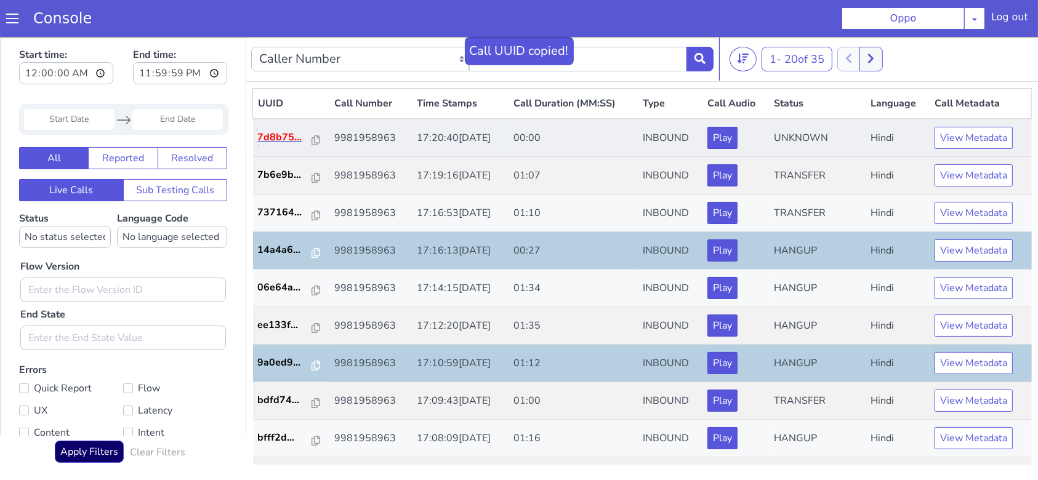
click at [273, 134] on p "7d8b75..." at bounding box center [285, 136] width 55 height 15
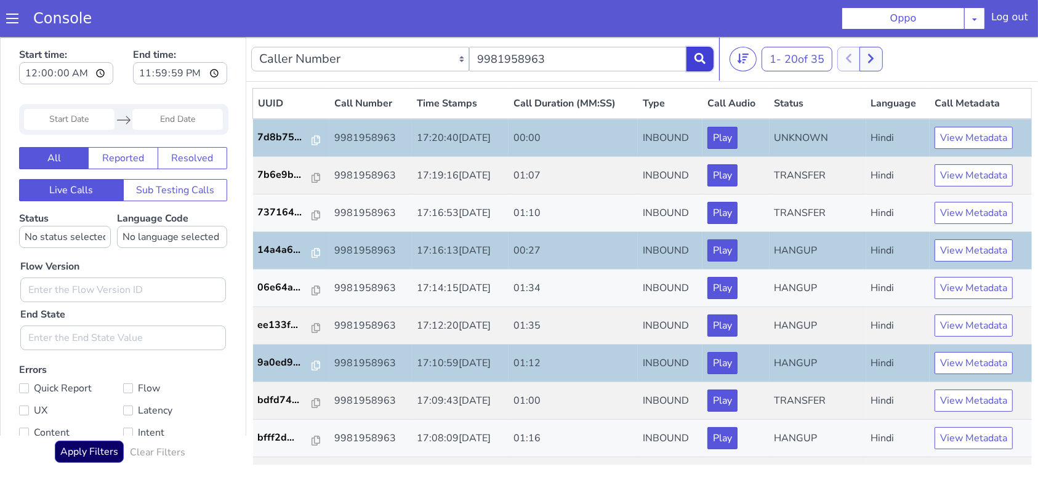
click at [705, 61] on icon at bounding box center [700, 57] width 11 height 11
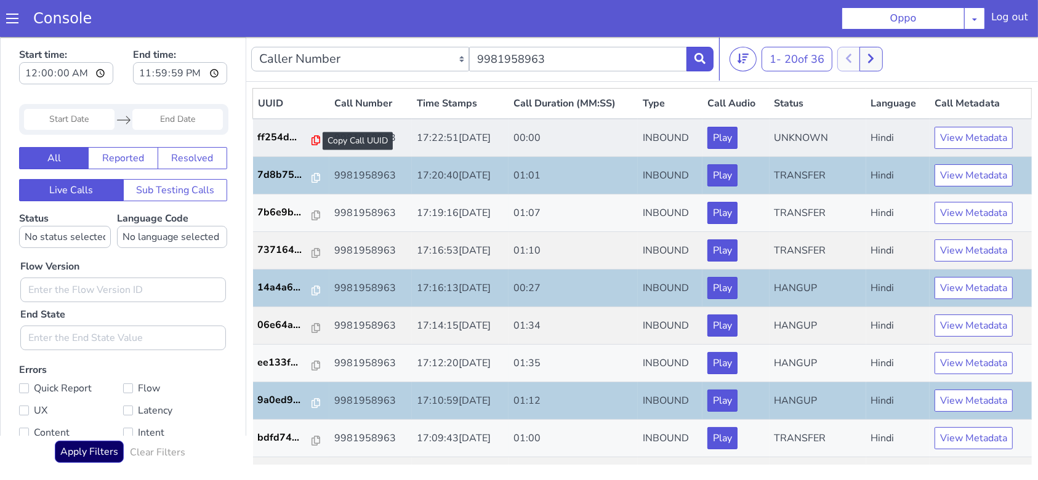
click at [312, 139] on icon at bounding box center [316, 140] width 9 height 10
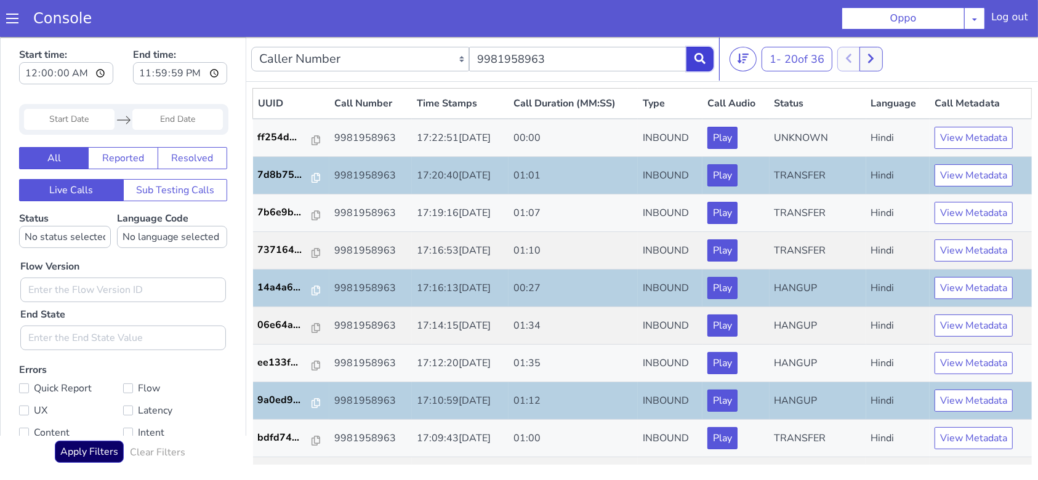
click at [693, 63] on button at bounding box center [700, 58] width 27 height 25
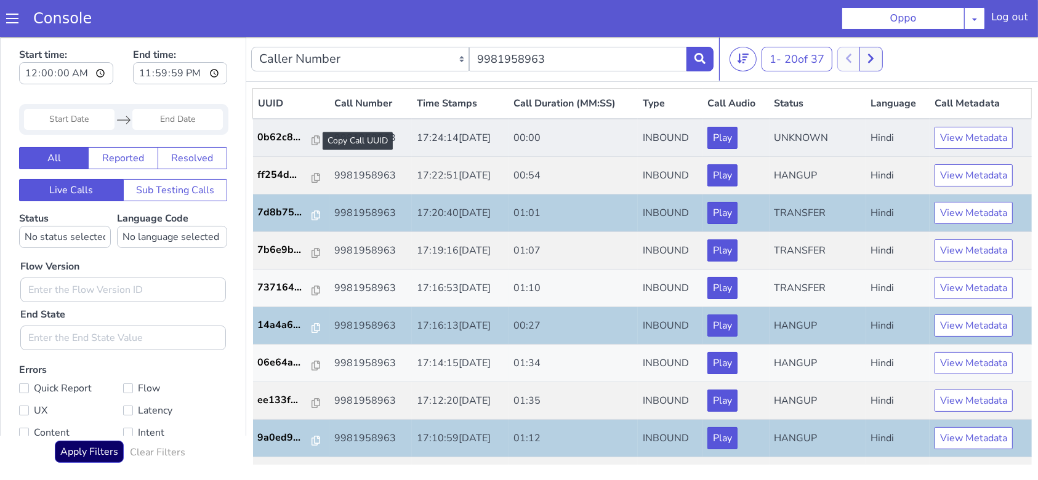
click at [312, 134] on div at bounding box center [316, 140] width 9 height 15
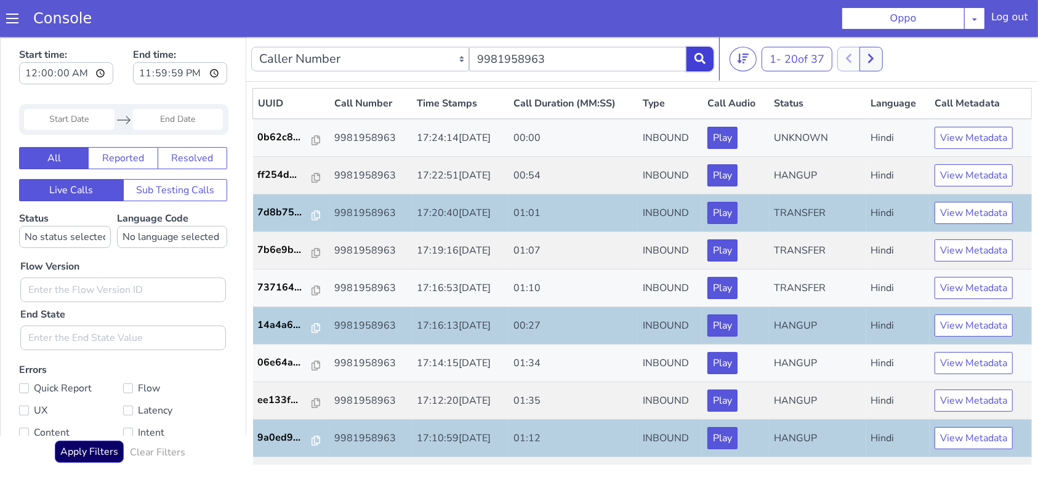
click at [708, 61] on button at bounding box center [700, 58] width 27 height 25
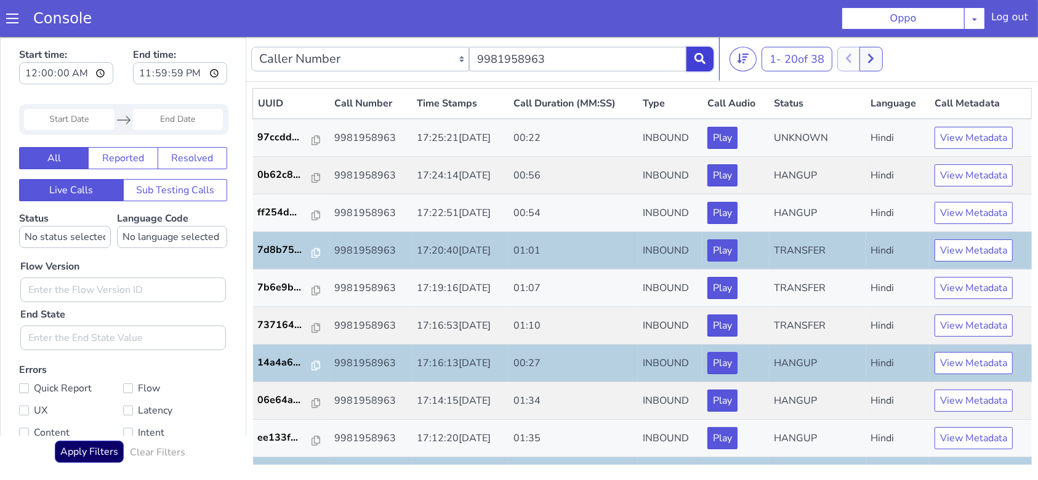
click at [713, 51] on button at bounding box center [700, 58] width 27 height 25
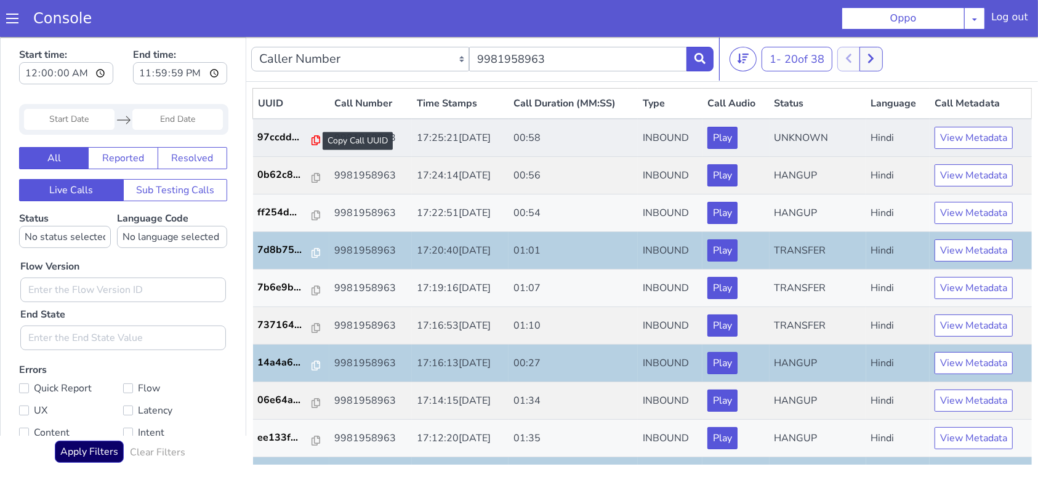
click at [312, 137] on icon at bounding box center [316, 140] width 9 height 10
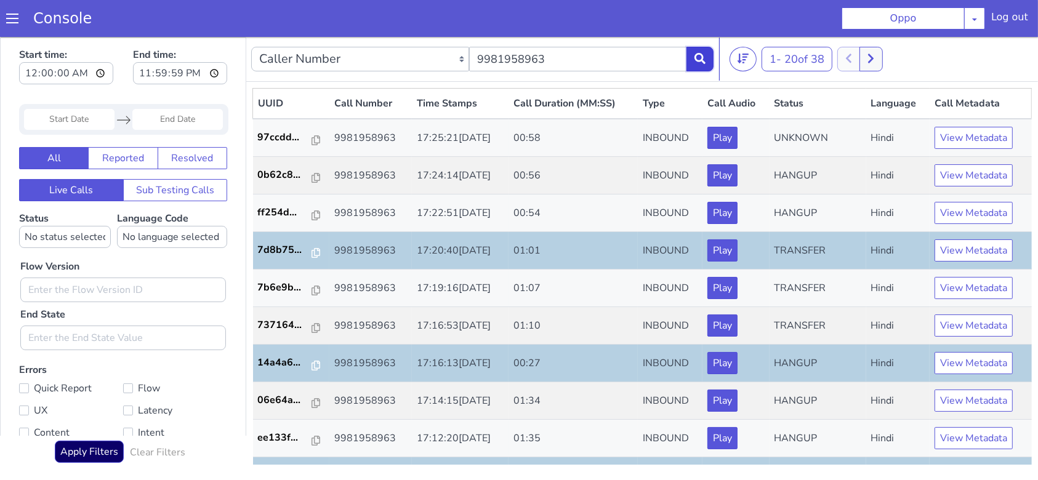
click at [705, 56] on icon at bounding box center [700, 57] width 11 height 11
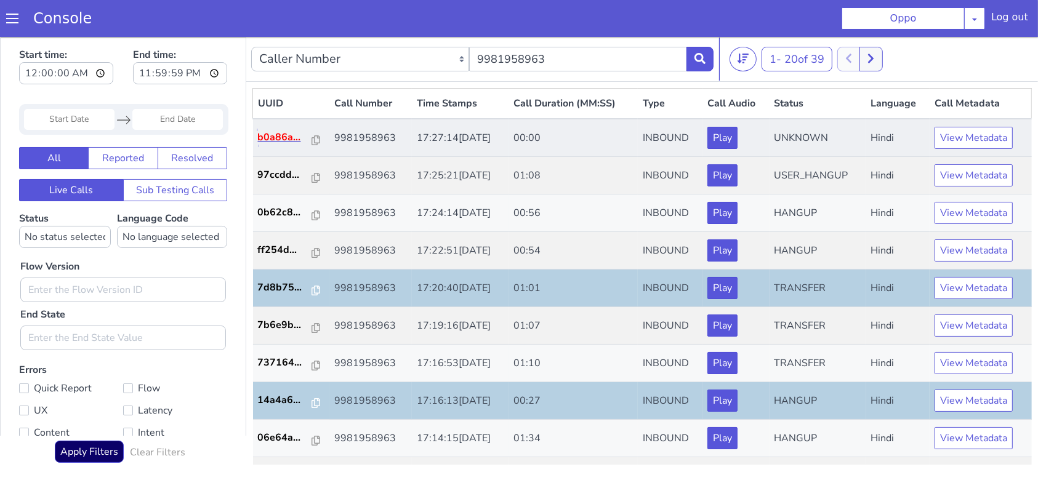
click at [281, 138] on p "b0a86a..." at bounding box center [285, 136] width 55 height 15
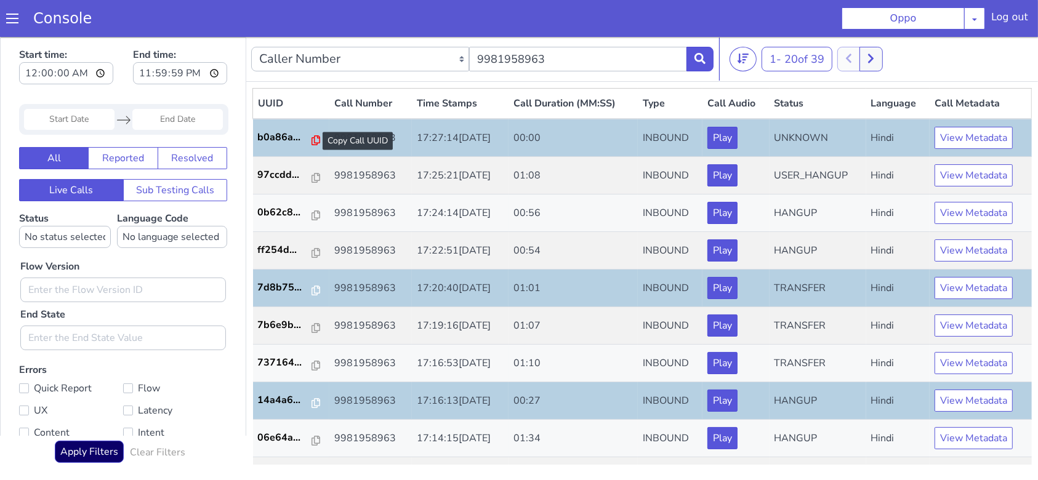
click at [312, 140] on icon at bounding box center [316, 140] width 9 height 10
drag, startPoint x: 690, startPoint y: 44, endPoint x: 709, endPoint y: 57, distance: 23.4
click at [690, 45] on div "Caller Number Call UUID Custom Parameter 9981958963" at bounding box center [482, 58] width 463 height 34
click at [709, 58] on button at bounding box center [700, 58] width 27 height 25
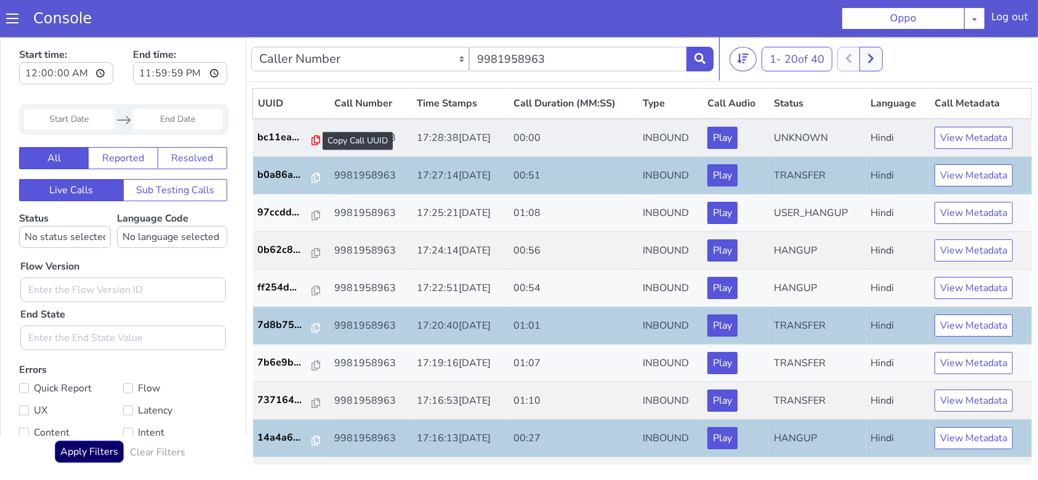
click at [313, 137] on icon at bounding box center [316, 140] width 9 height 10
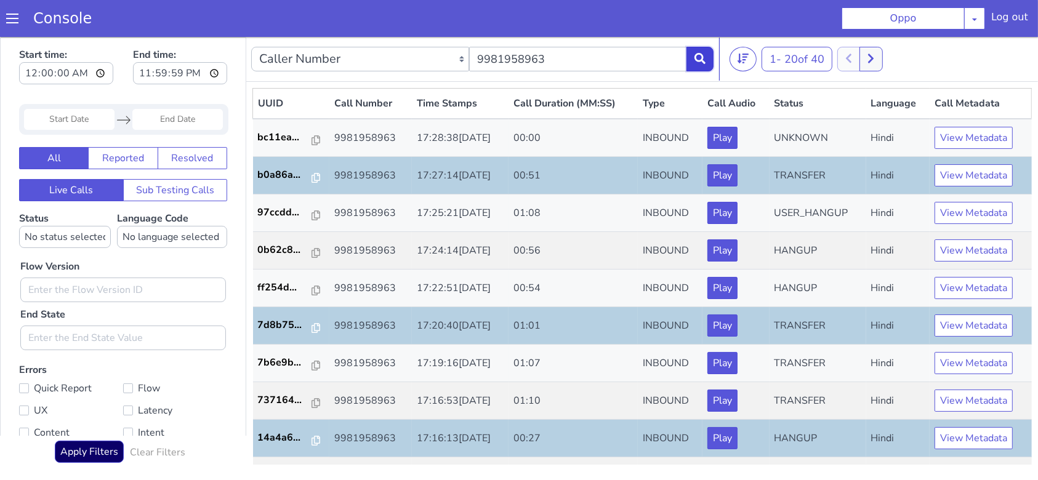
click at [709, 55] on button at bounding box center [700, 58] width 27 height 25
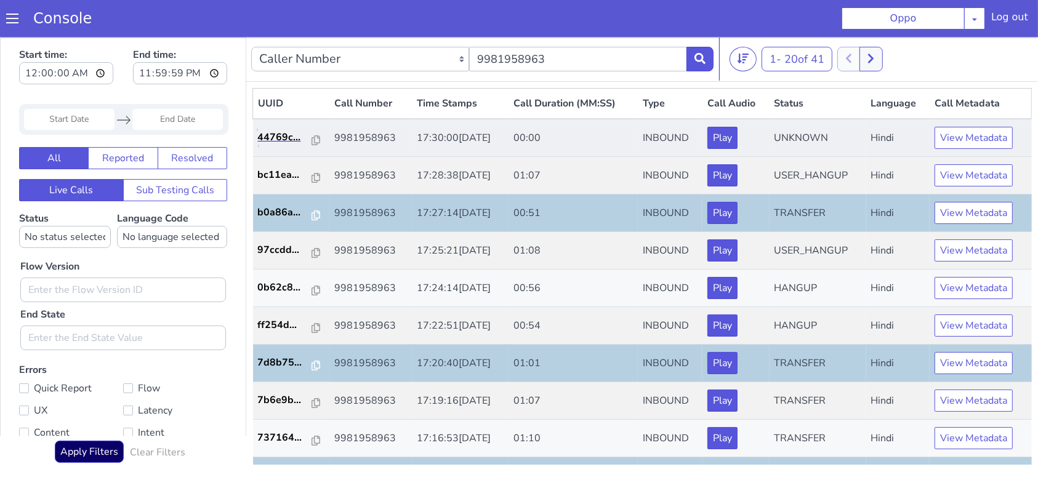
click at [315, 138] on link "44769c..." at bounding box center [291, 136] width 67 height 15
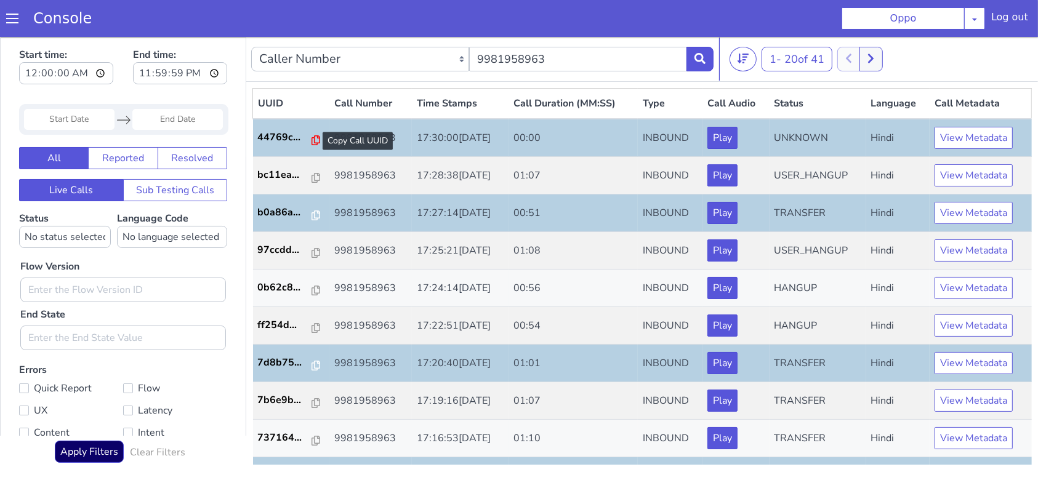
click at [312, 137] on icon at bounding box center [316, 140] width 9 height 10
drag, startPoint x: 701, startPoint y: 71, endPoint x: 695, endPoint y: 59, distance: 13.5
click at [695, 59] on icon at bounding box center [700, 57] width 11 height 11
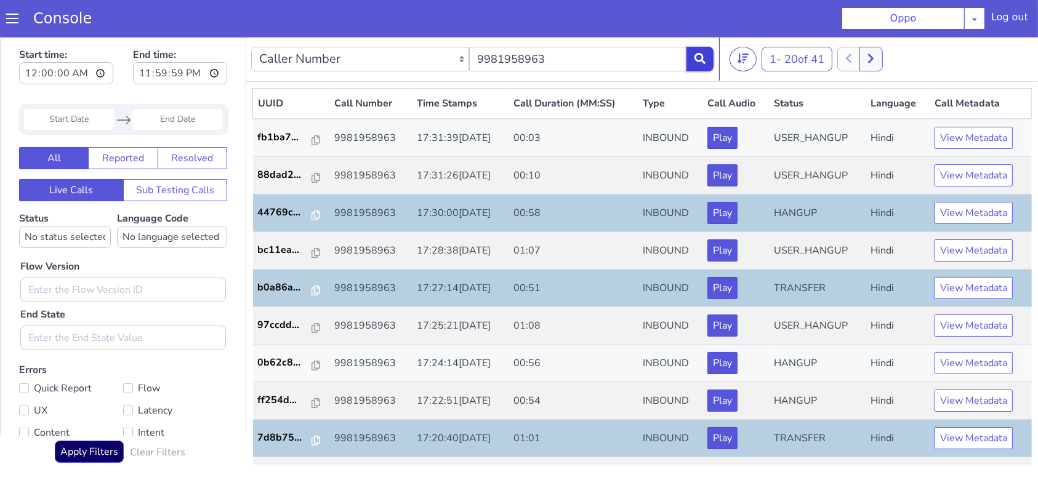
click at [706, 54] on button at bounding box center [700, 58] width 27 height 25
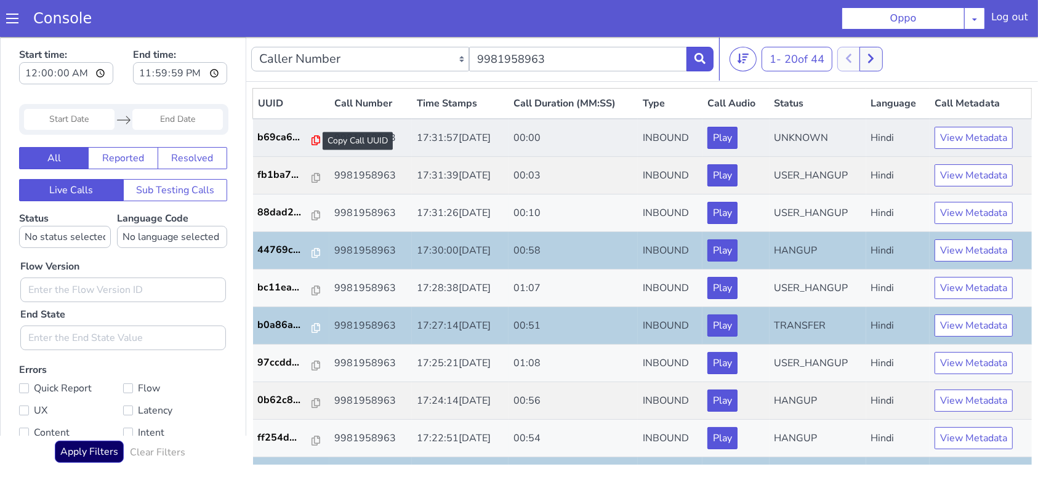
click at [312, 138] on icon at bounding box center [316, 140] width 9 height 10
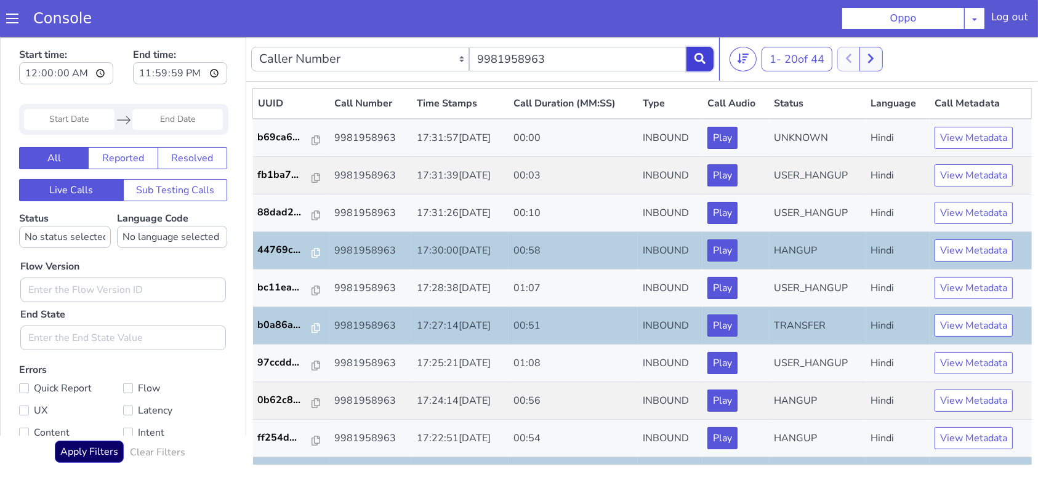
click at [709, 59] on button at bounding box center [700, 58] width 27 height 25
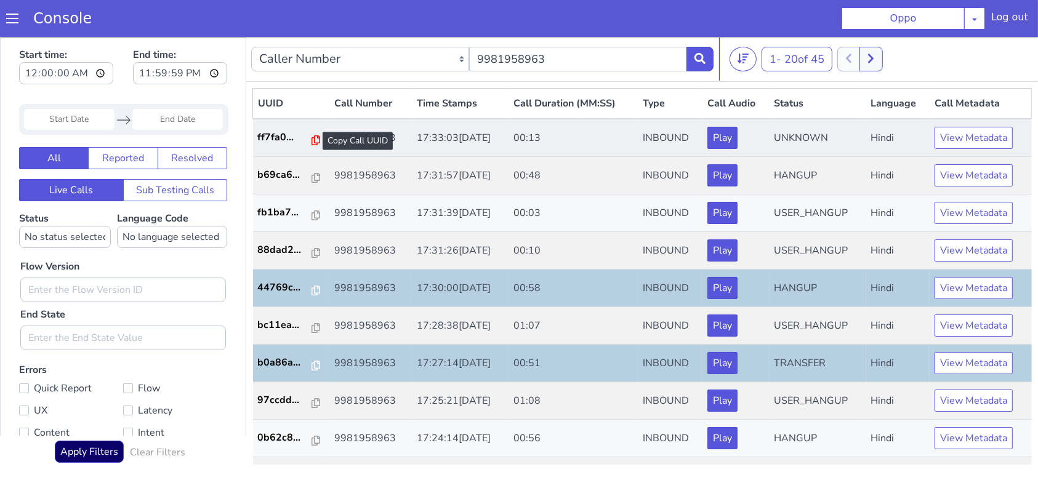
click at [312, 137] on icon at bounding box center [316, 140] width 9 height 10
